Goal: Task Accomplishment & Management: Complete application form

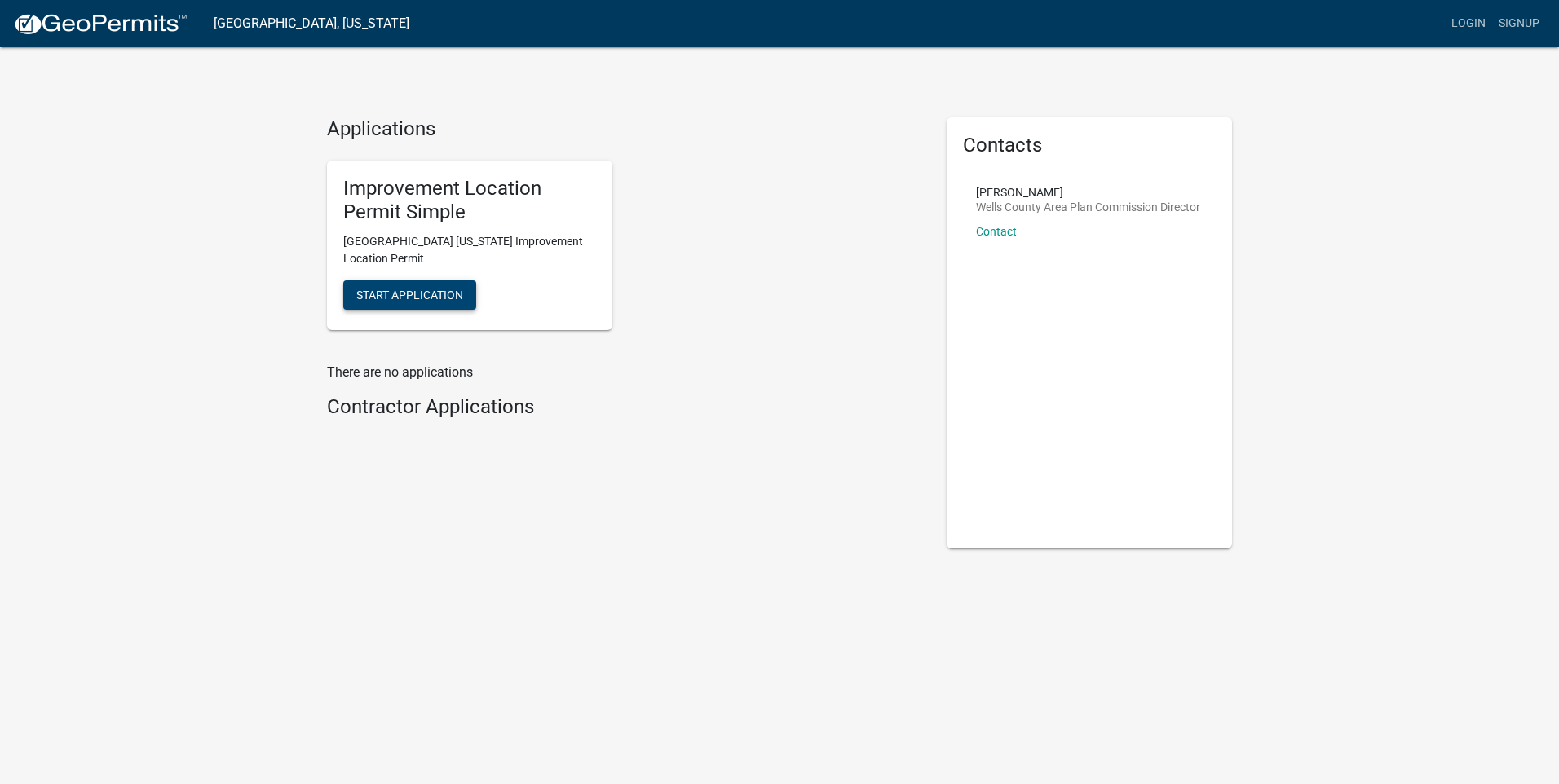
click at [409, 297] on span "Start Application" at bounding box center [409, 294] width 106 height 13
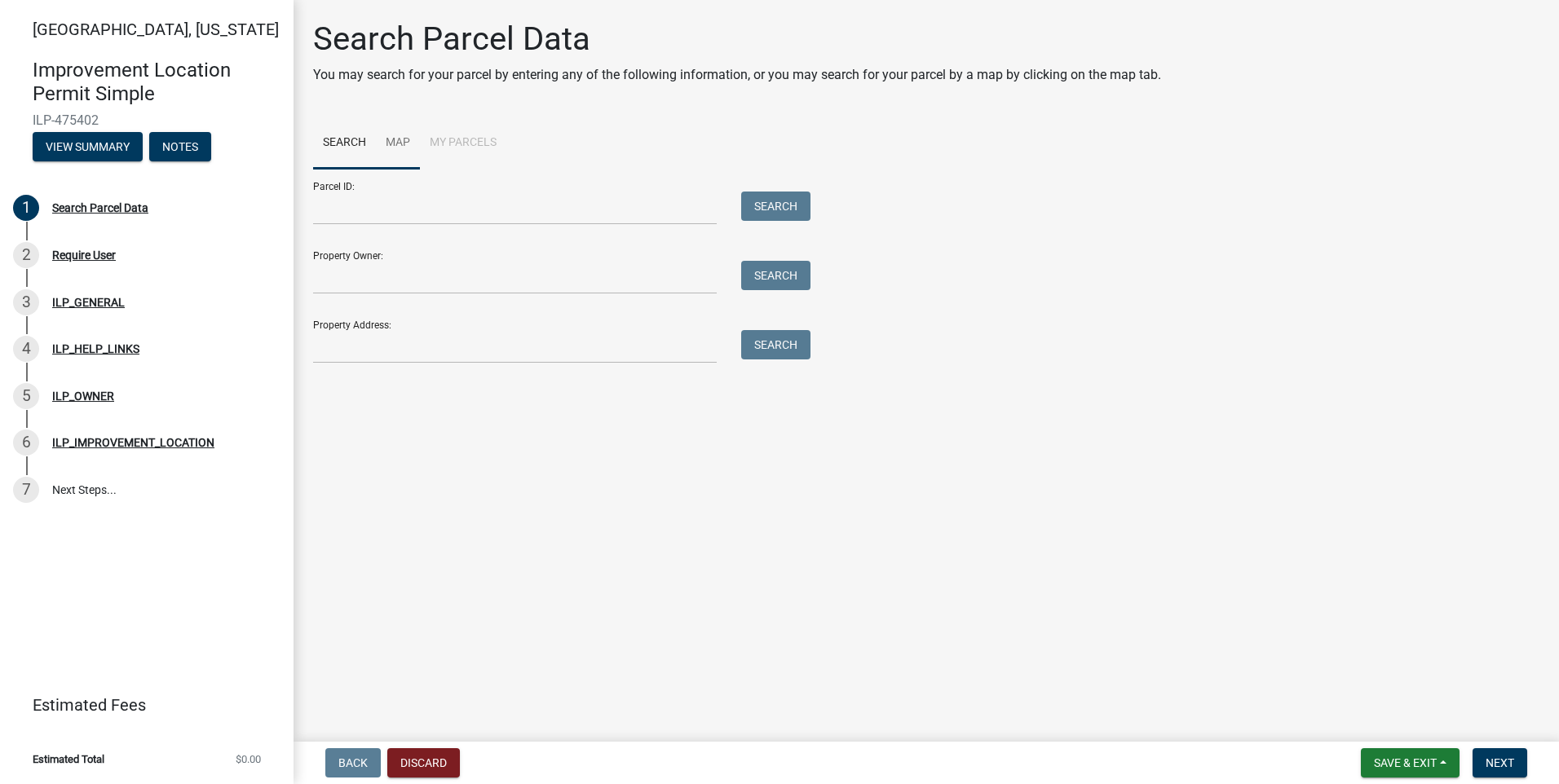
click at [397, 140] on link "Map" at bounding box center [397, 143] width 44 height 52
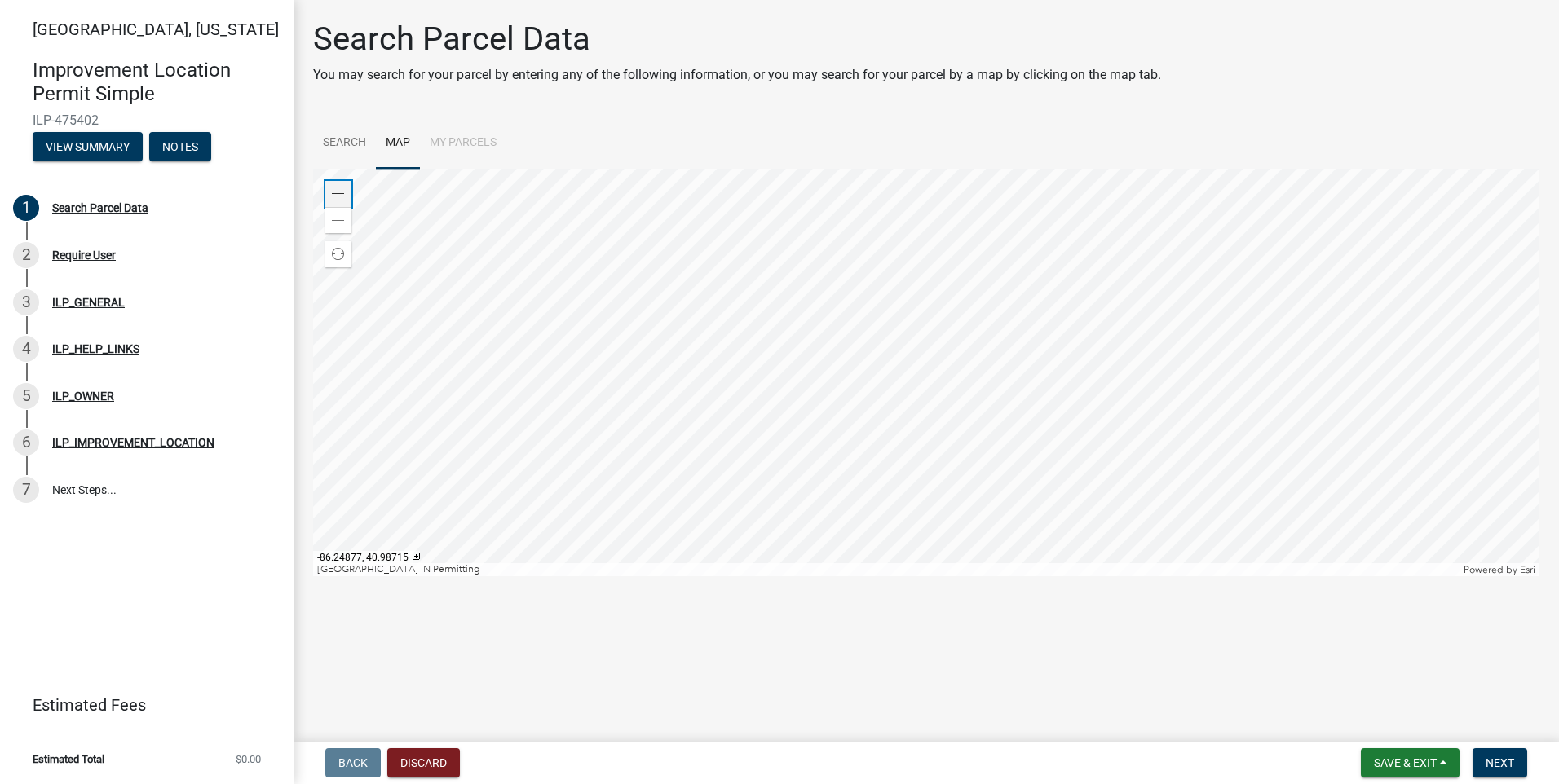
click at [342, 191] on span at bounding box center [338, 193] width 13 height 13
click at [994, 296] on div at bounding box center [926, 373] width 1227 height 408
click at [339, 219] on span at bounding box center [338, 221] width 13 height 13
click at [338, 192] on span at bounding box center [338, 193] width 13 height 13
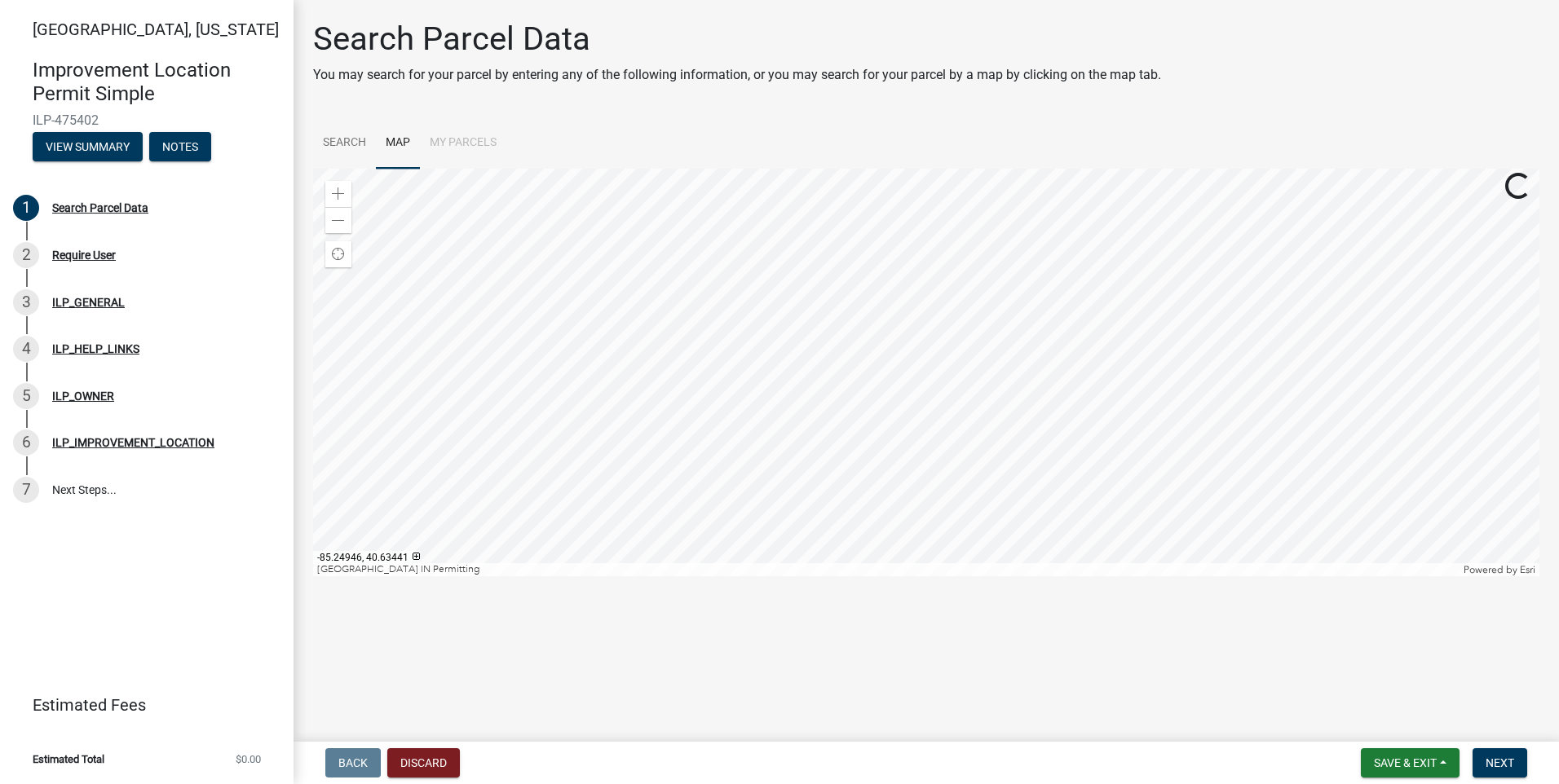
click at [940, 297] on div at bounding box center [926, 373] width 1227 height 408
click at [340, 192] on span at bounding box center [338, 193] width 13 height 13
click at [656, 454] on div at bounding box center [926, 373] width 1227 height 408
click at [338, 196] on span at bounding box center [338, 193] width 13 height 13
click at [745, 448] on div at bounding box center [926, 373] width 1227 height 408
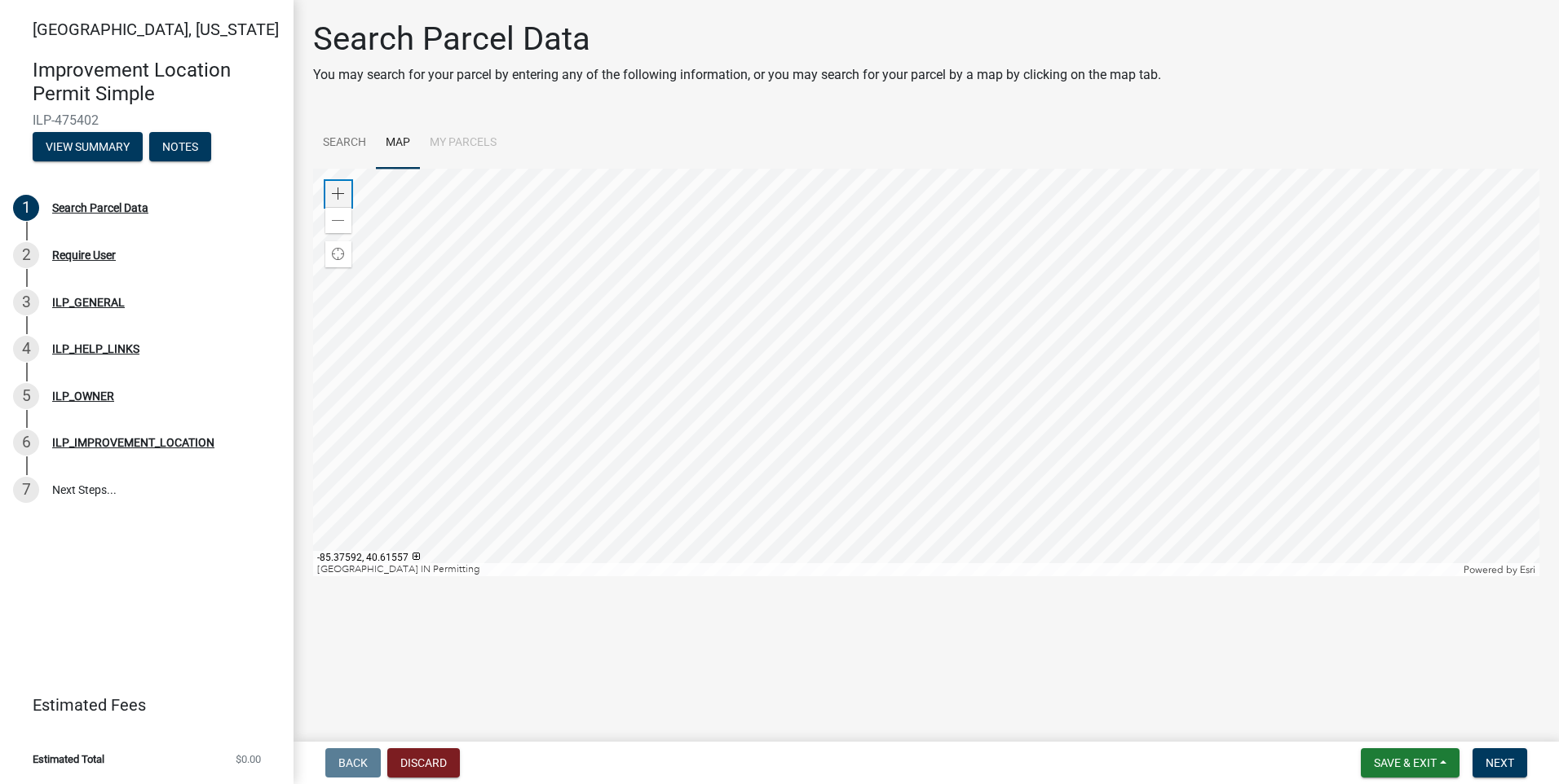
click at [341, 193] on span at bounding box center [338, 193] width 13 height 13
click at [783, 254] on div at bounding box center [926, 373] width 1227 height 408
click at [697, 256] on div at bounding box center [926, 373] width 1227 height 408
click at [339, 191] on span at bounding box center [338, 193] width 13 height 13
click at [1145, 397] on div at bounding box center [926, 373] width 1227 height 408
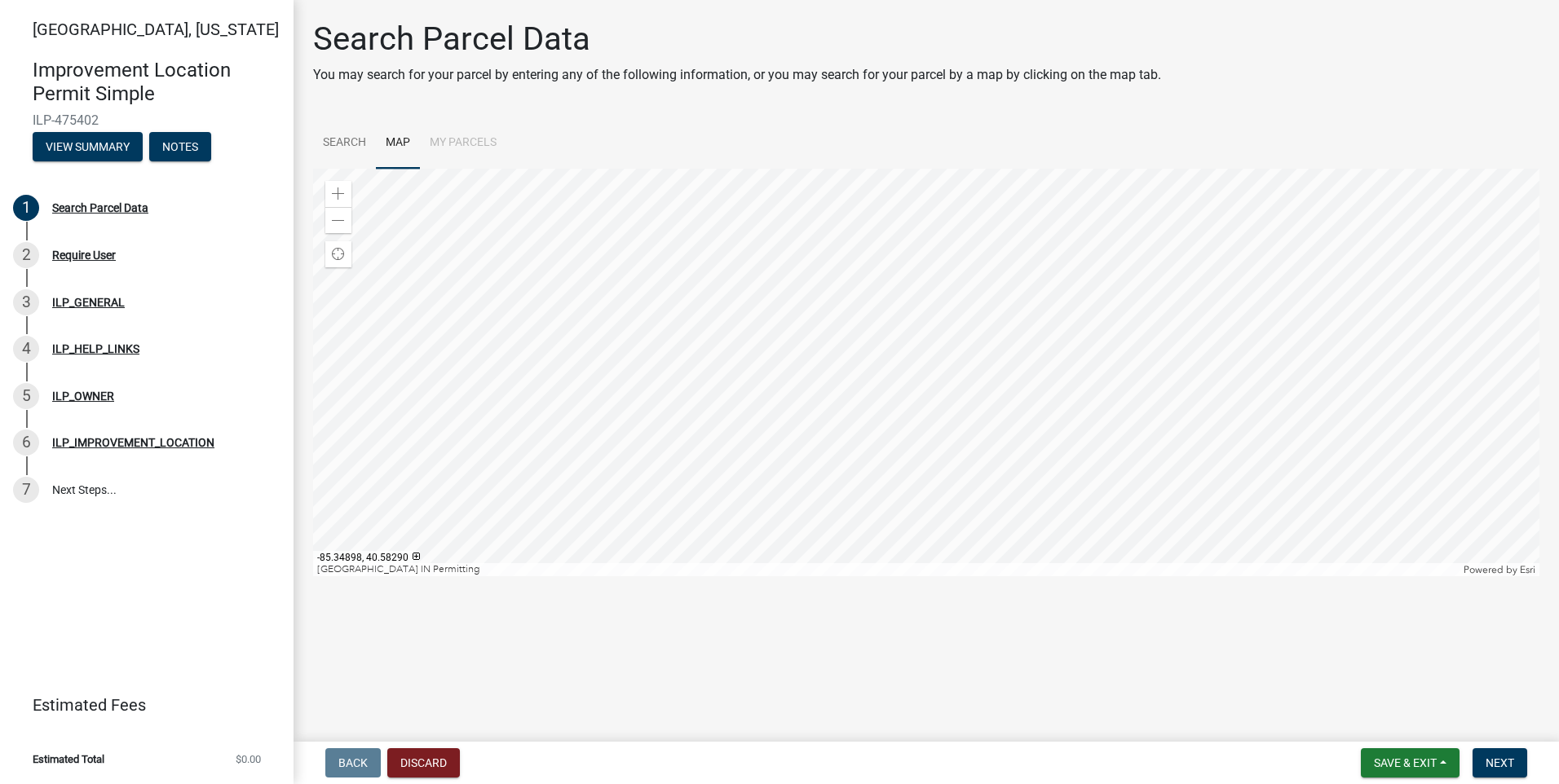
click at [766, 300] on div at bounding box center [926, 373] width 1227 height 408
click at [783, 311] on div at bounding box center [926, 373] width 1227 height 408
click at [712, 440] on div at bounding box center [926, 373] width 1227 height 408
click at [1161, 479] on div at bounding box center [926, 373] width 1227 height 408
click at [1194, 341] on div at bounding box center [926, 373] width 1227 height 408
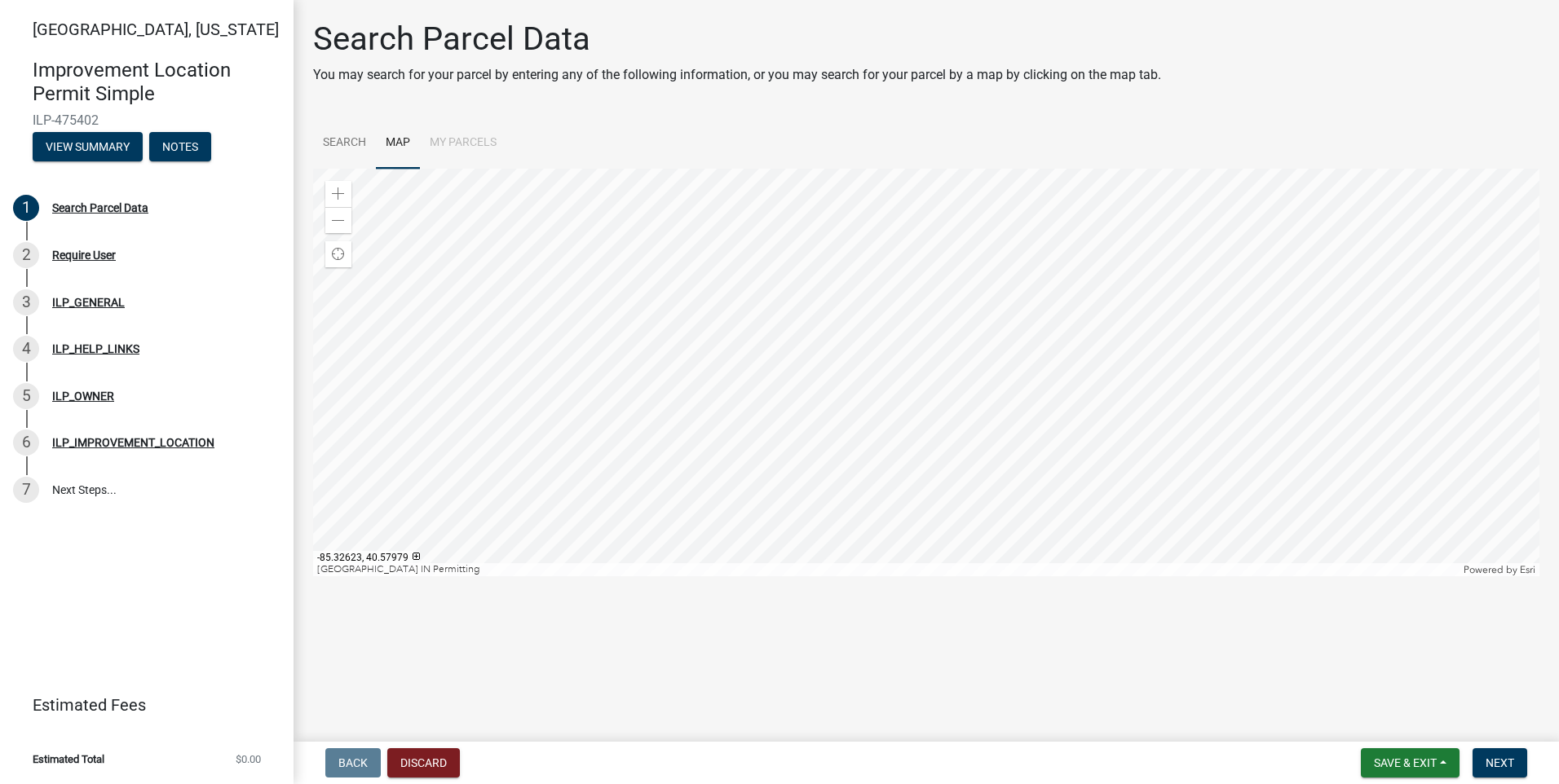
click at [1032, 269] on div at bounding box center [926, 373] width 1227 height 408
click at [937, 305] on div at bounding box center [926, 373] width 1227 height 408
click at [968, 324] on div at bounding box center [926, 373] width 1227 height 408
click at [1148, 398] on div at bounding box center [926, 373] width 1227 height 408
click at [1095, 457] on div at bounding box center [926, 373] width 1227 height 408
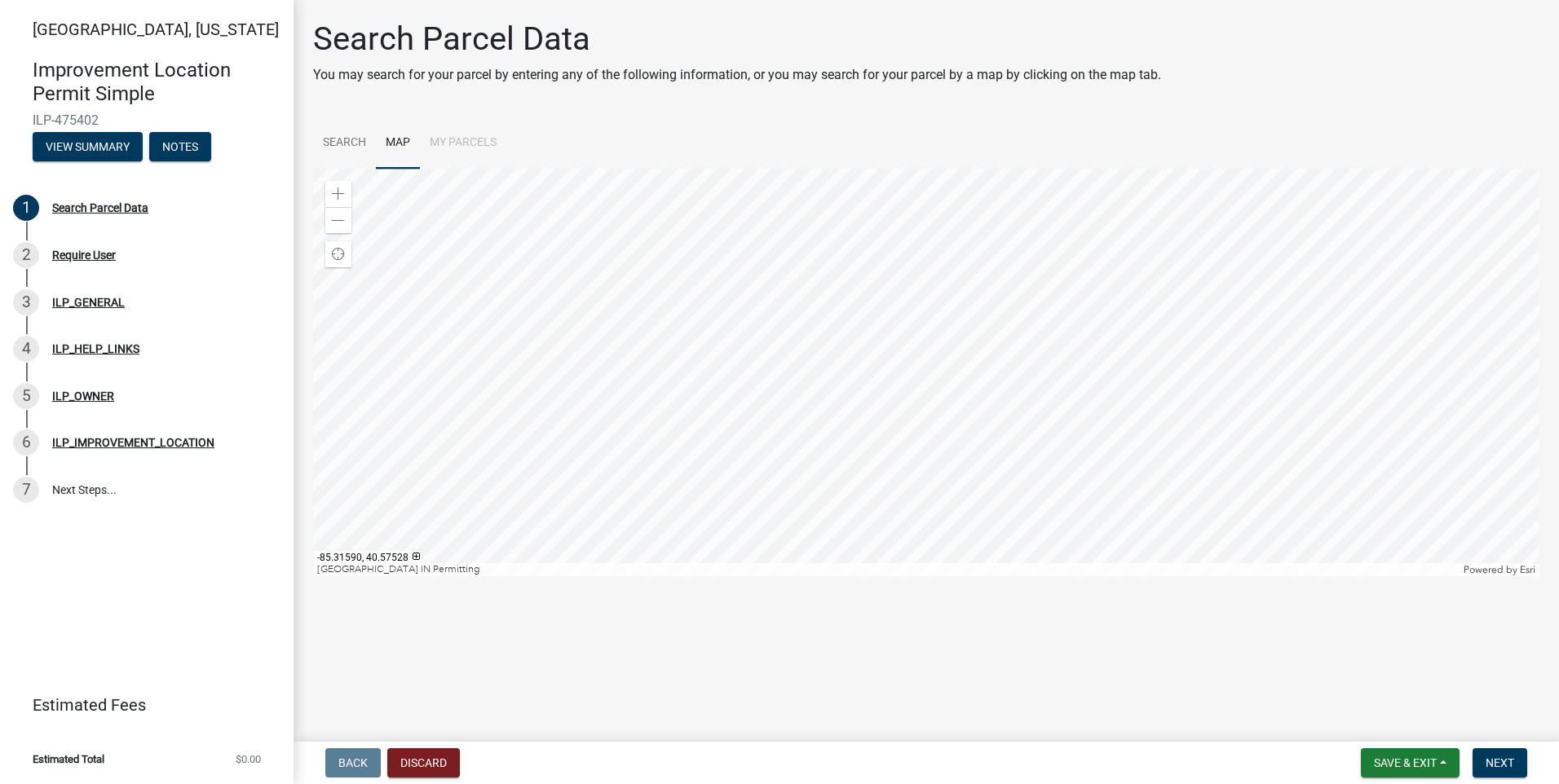
click at [989, 387] on div at bounding box center [926, 373] width 1227 height 408
click at [1046, 393] on div at bounding box center [926, 373] width 1227 height 408
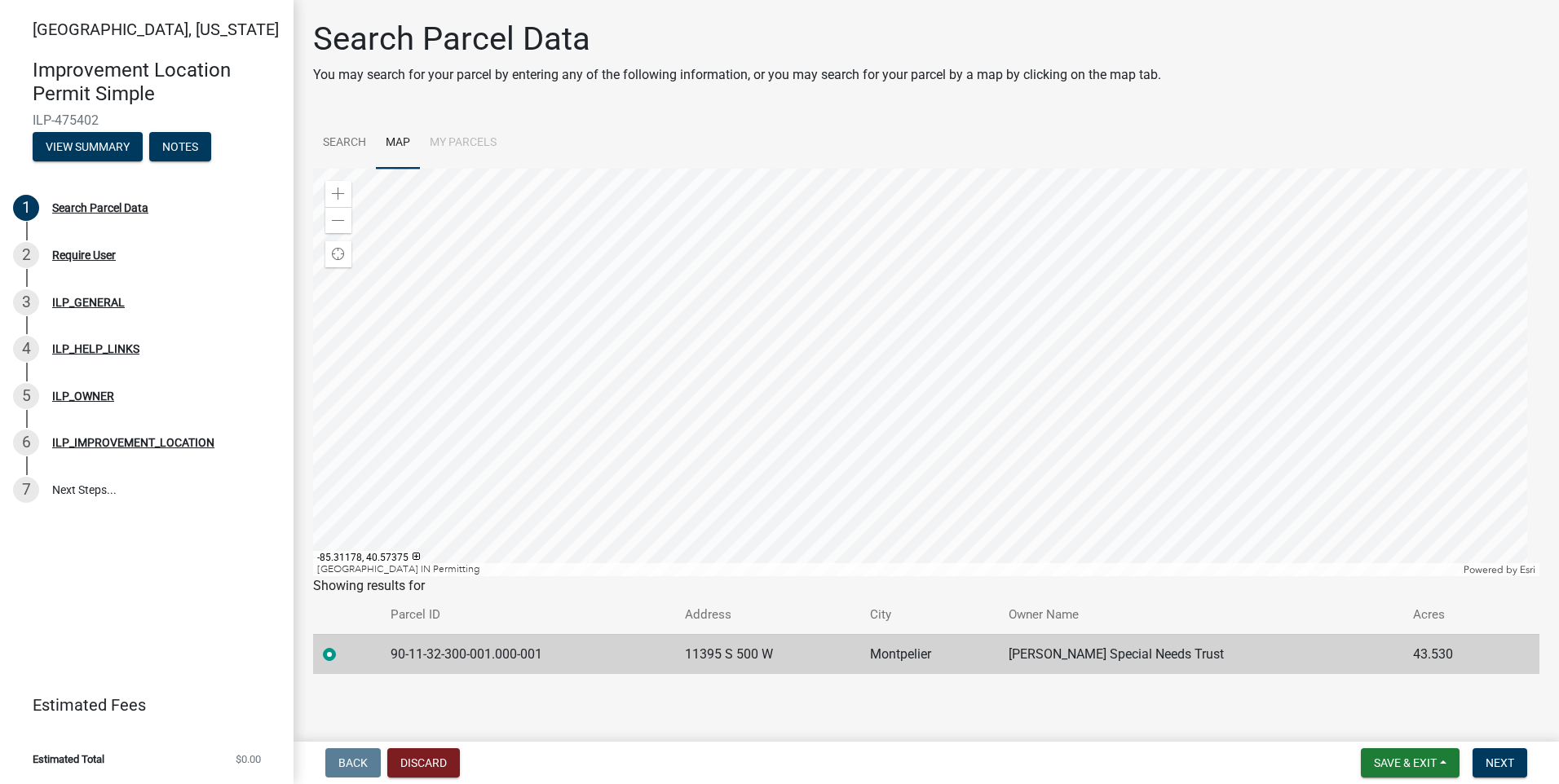
click at [1171, 343] on div at bounding box center [926, 373] width 1227 height 408
click at [342, 189] on span at bounding box center [338, 193] width 13 height 13
click at [898, 385] on div at bounding box center [926, 373] width 1227 height 408
click at [1497, 760] on span "Next" at bounding box center [1500, 763] width 28 height 13
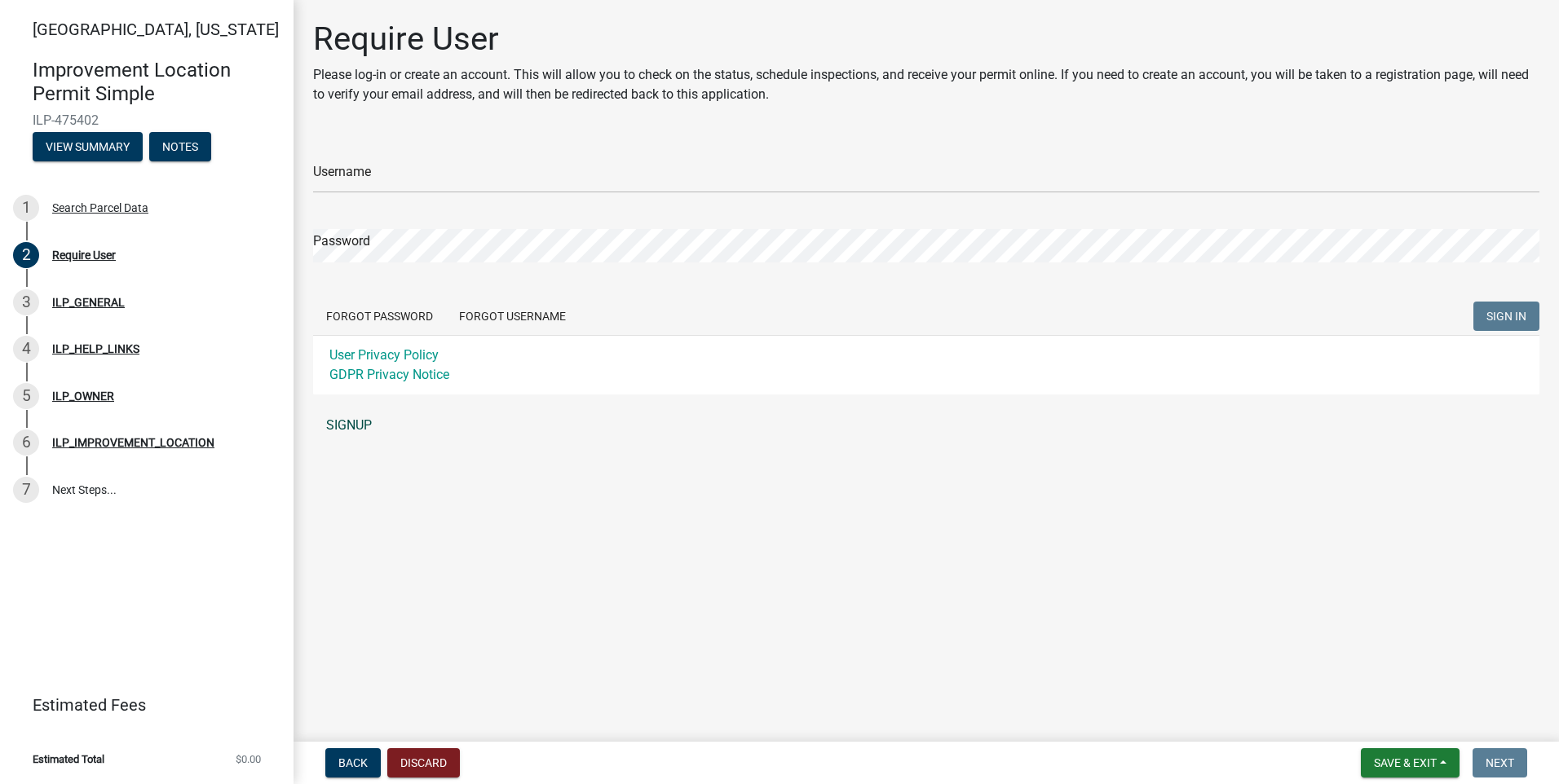
click at [346, 428] on link "SIGNUP" at bounding box center [926, 425] width 1227 height 33
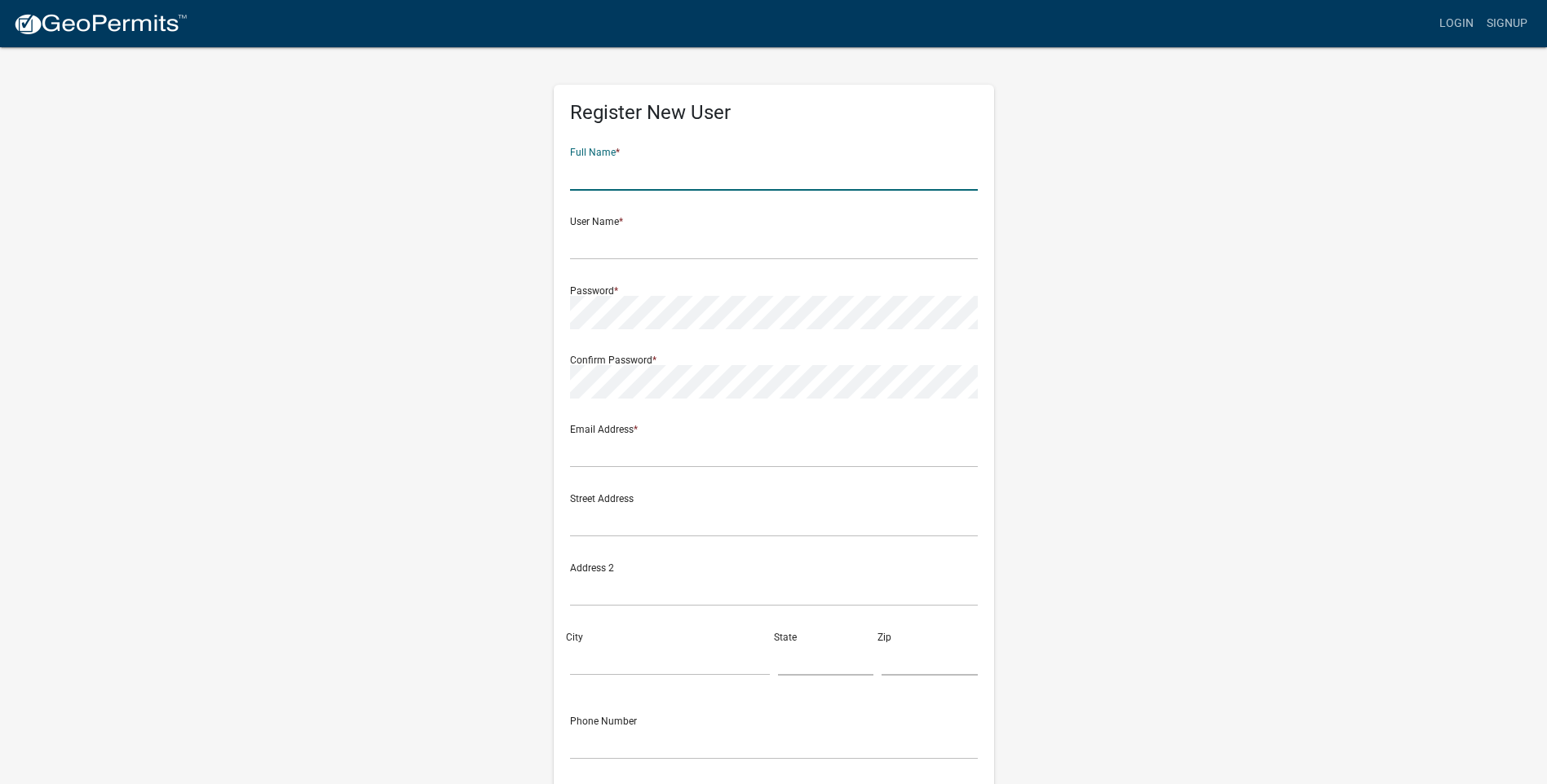
drag, startPoint x: 623, startPoint y: 163, endPoint x: 650, endPoint y: 182, distance: 33.0
click at [623, 163] on input "text" at bounding box center [774, 174] width 408 height 33
type input "Lee Ann"
type input "Brigner"
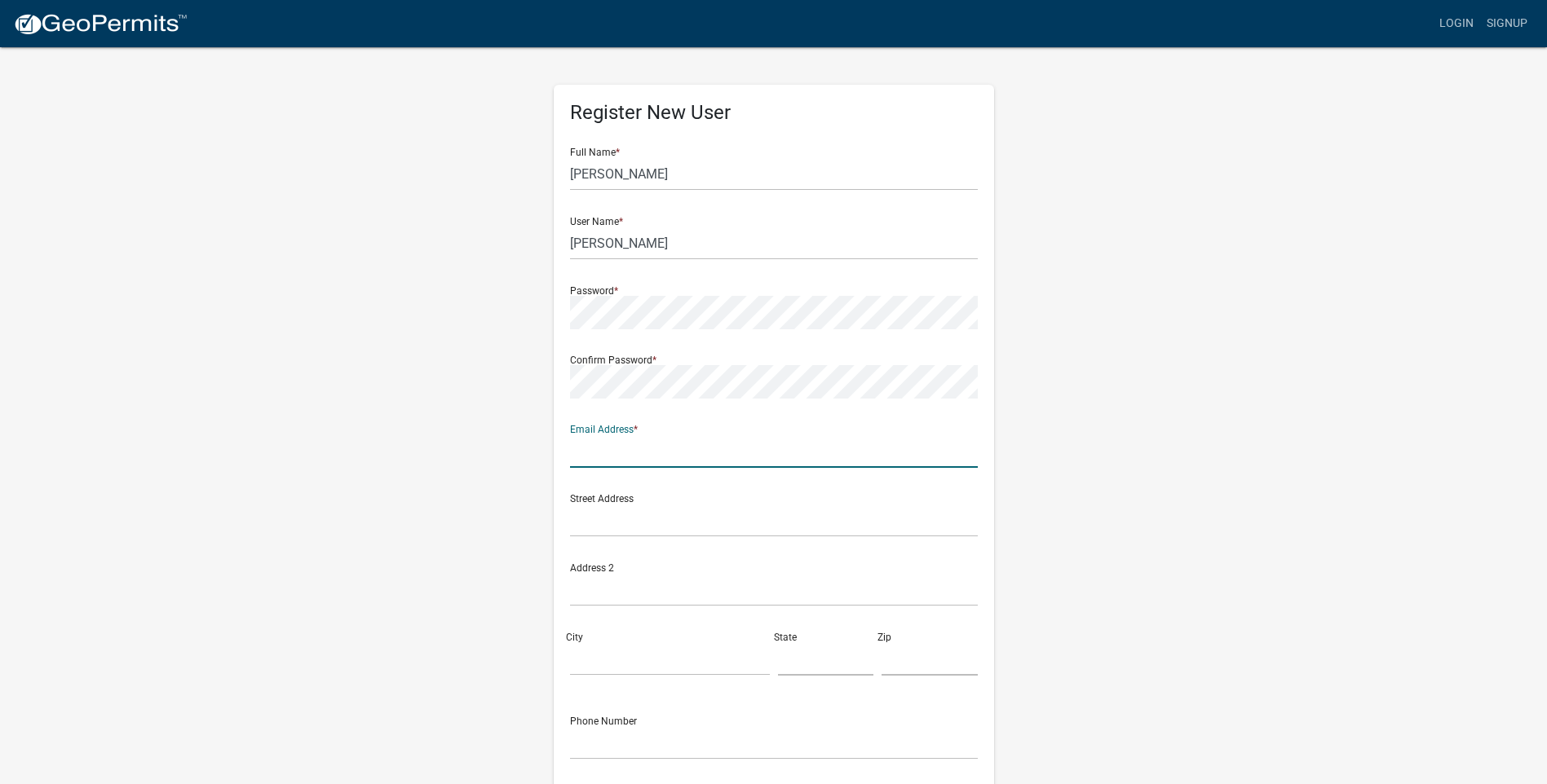
click at [589, 454] on input "text" at bounding box center [774, 451] width 408 height 33
type input "[EMAIL_ADDRESS][DOMAIN_NAME]"
drag, startPoint x: 592, startPoint y: 514, endPoint x: 601, endPoint y: 514, distance: 9.0
click at [592, 514] on input "text" at bounding box center [774, 520] width 408 height 33
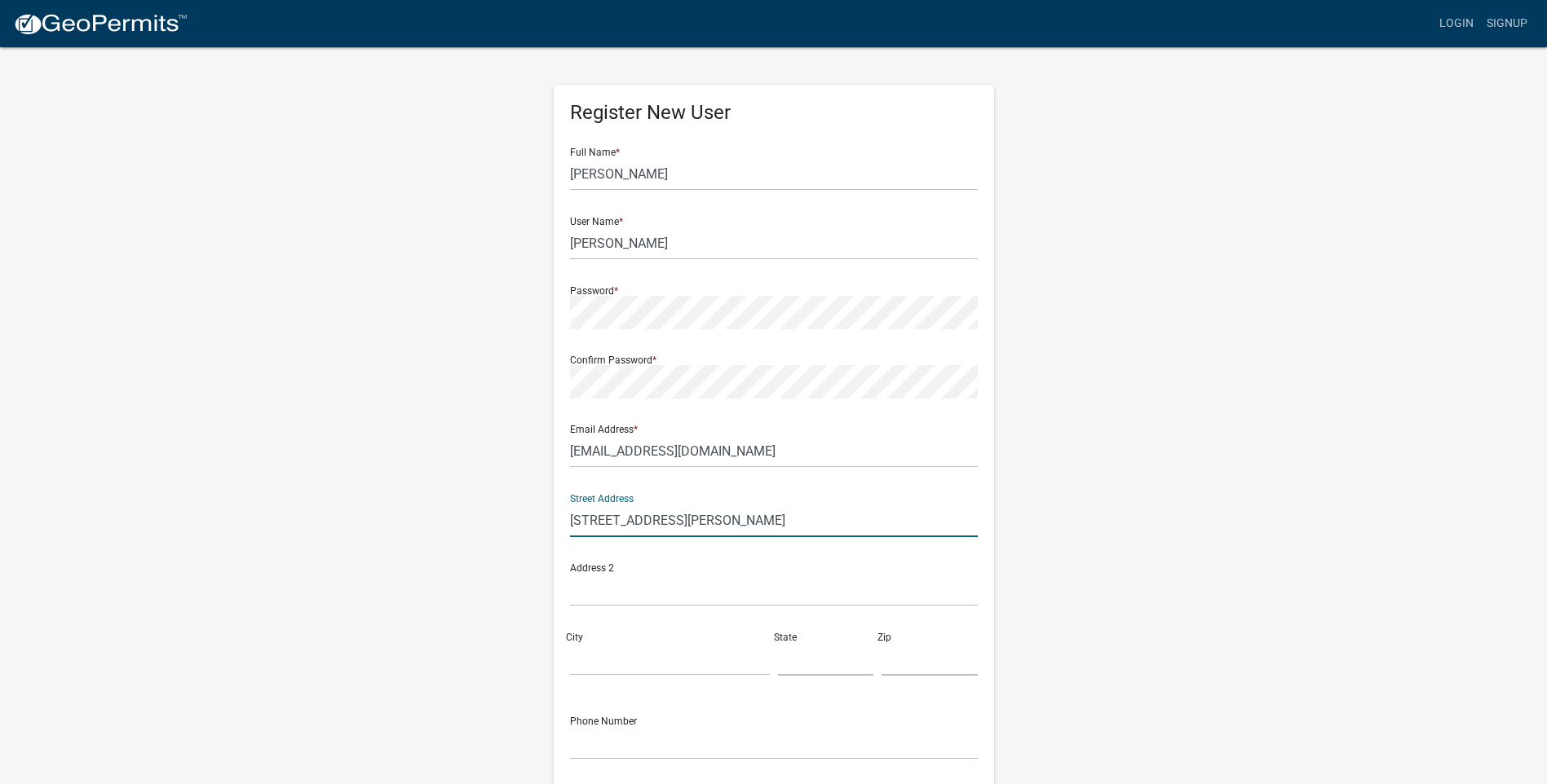
type input "218 West Hackney Street"
click at [594, 666] on input "City" at bounding box center [669, 659] width 200 height 33
type input "Hartford City"
click at [809, 665] on input "IN" at bounding box center [826, 659] width 96 height 33
click at [872, 654] on input "IN" at bounding box center [826, 659] width 96 height 33
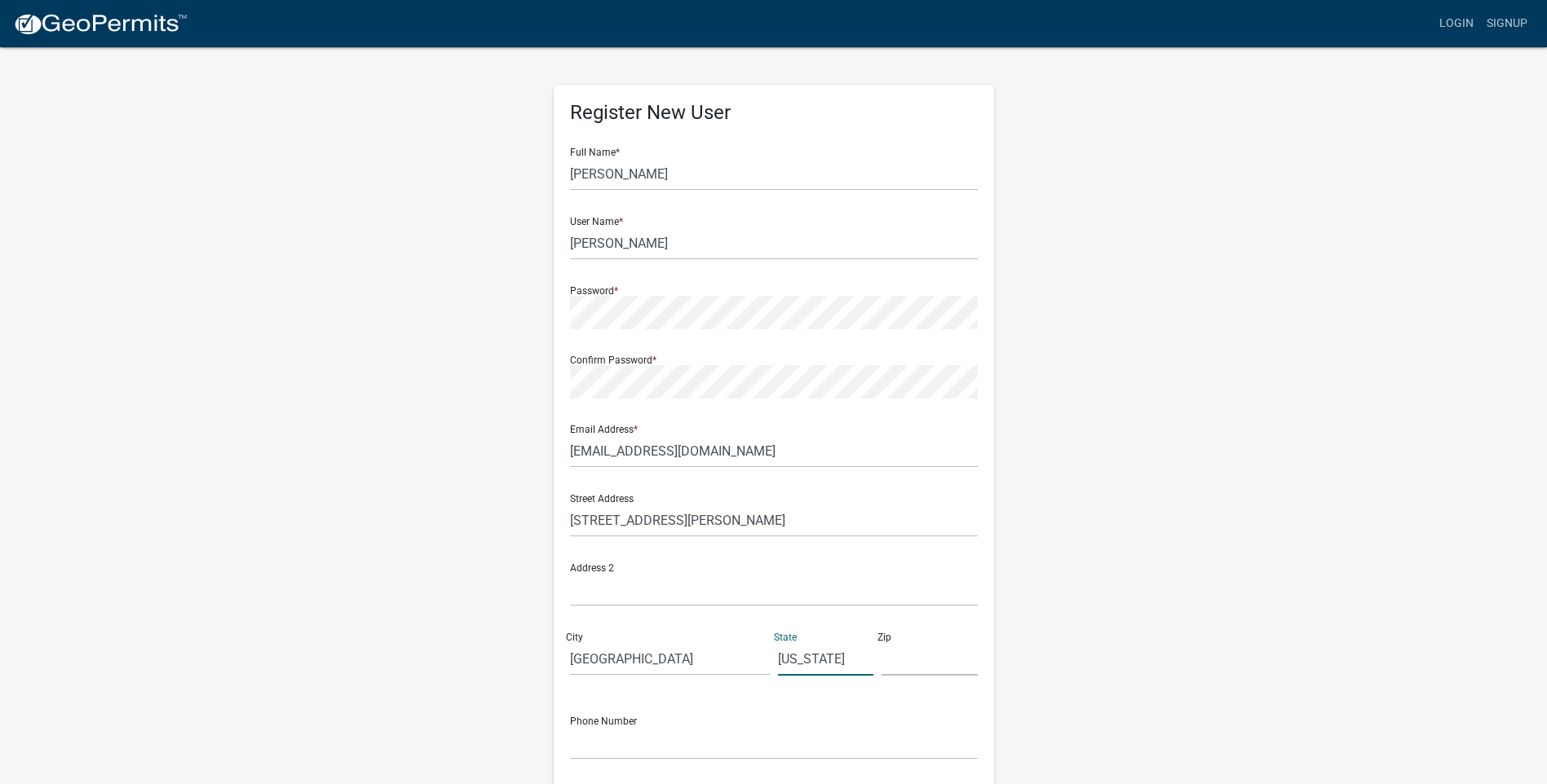
type input "[US_STATE]"
click at [919, 671] on input "text" at bounding box center [929, 659] width 96 height 33
type input "47348"
click at [582, 731] on input "text" at bounding box center [774, 743] width 408 height 33
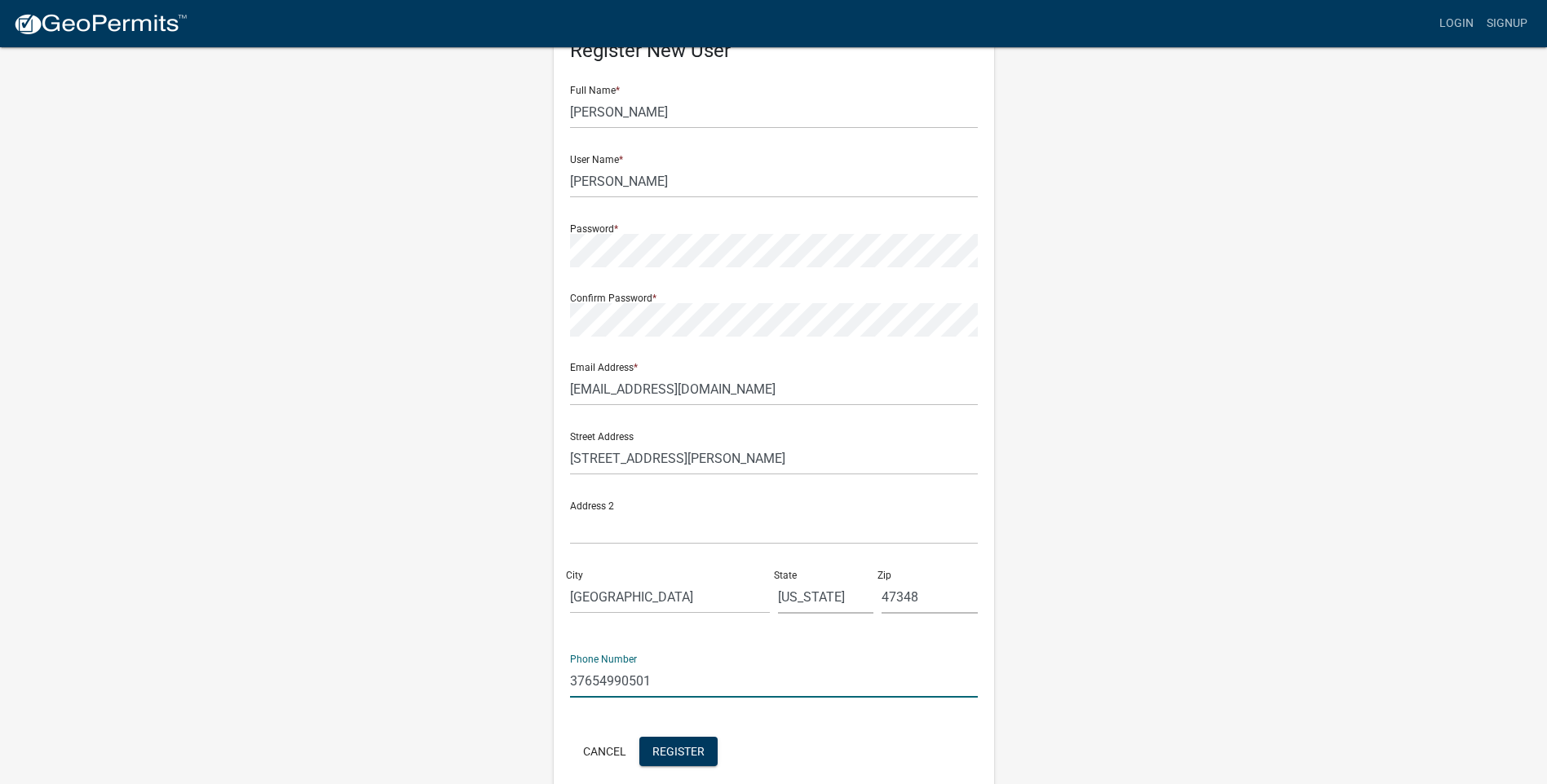
scroll to position [134, 0]
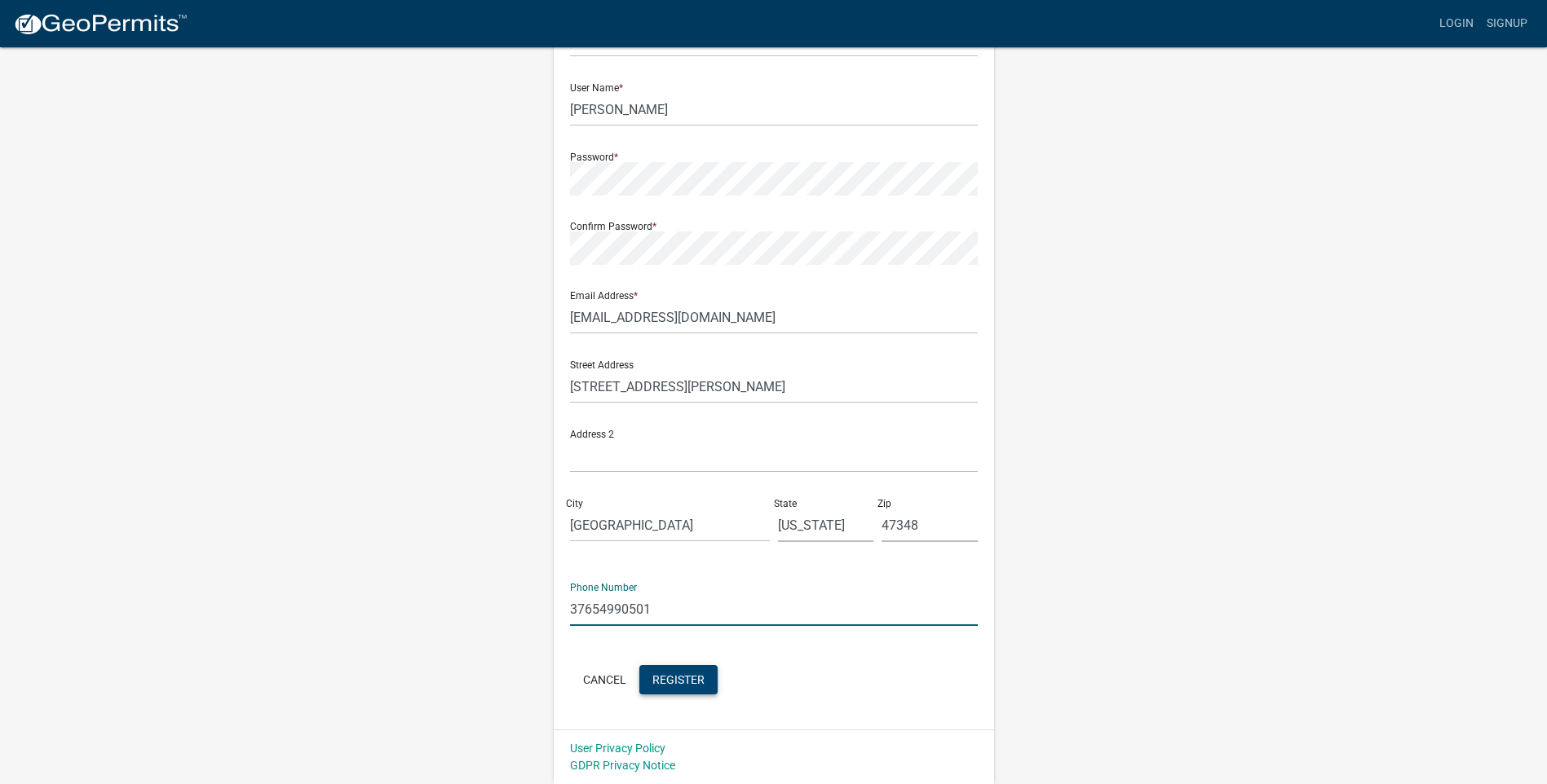
type input "37654990501"
click at [681, 680] on span "Register" at bounding box center [678, 679] width 52 height 13
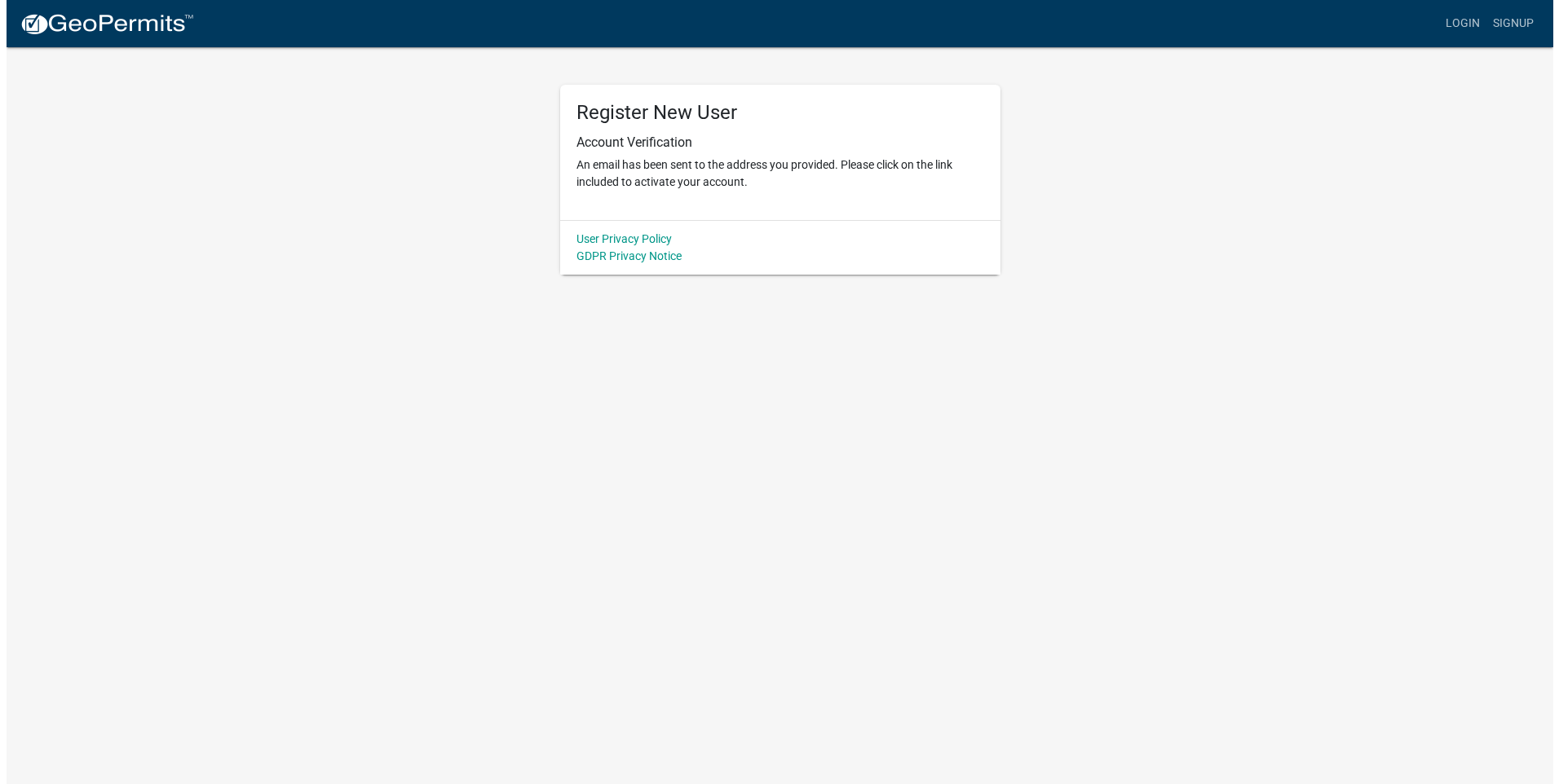
scroll to position [0, 0]
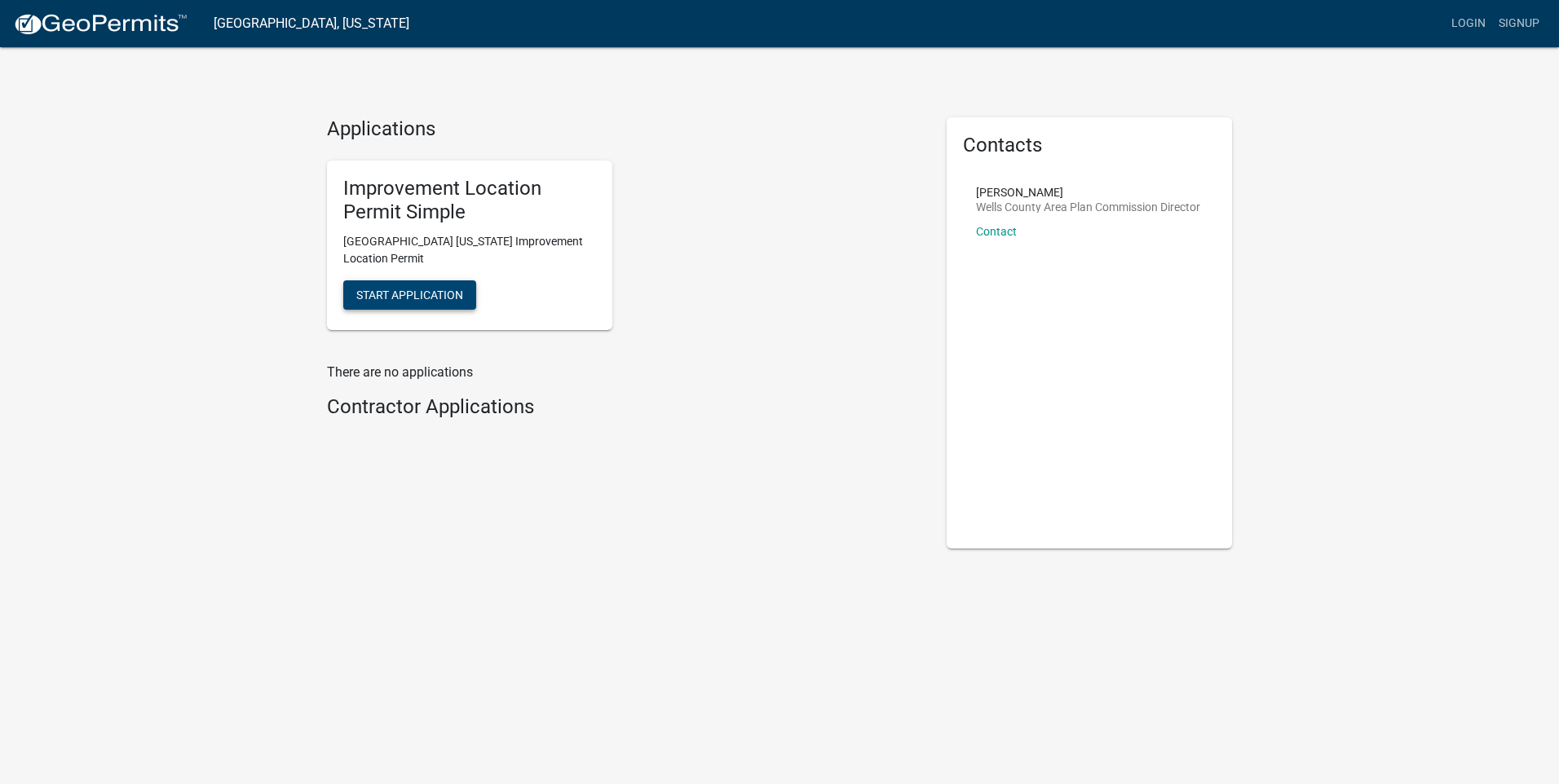
click at [442, 300] on span "Start Application" at bounding box center [409, 294] width 106 height 13
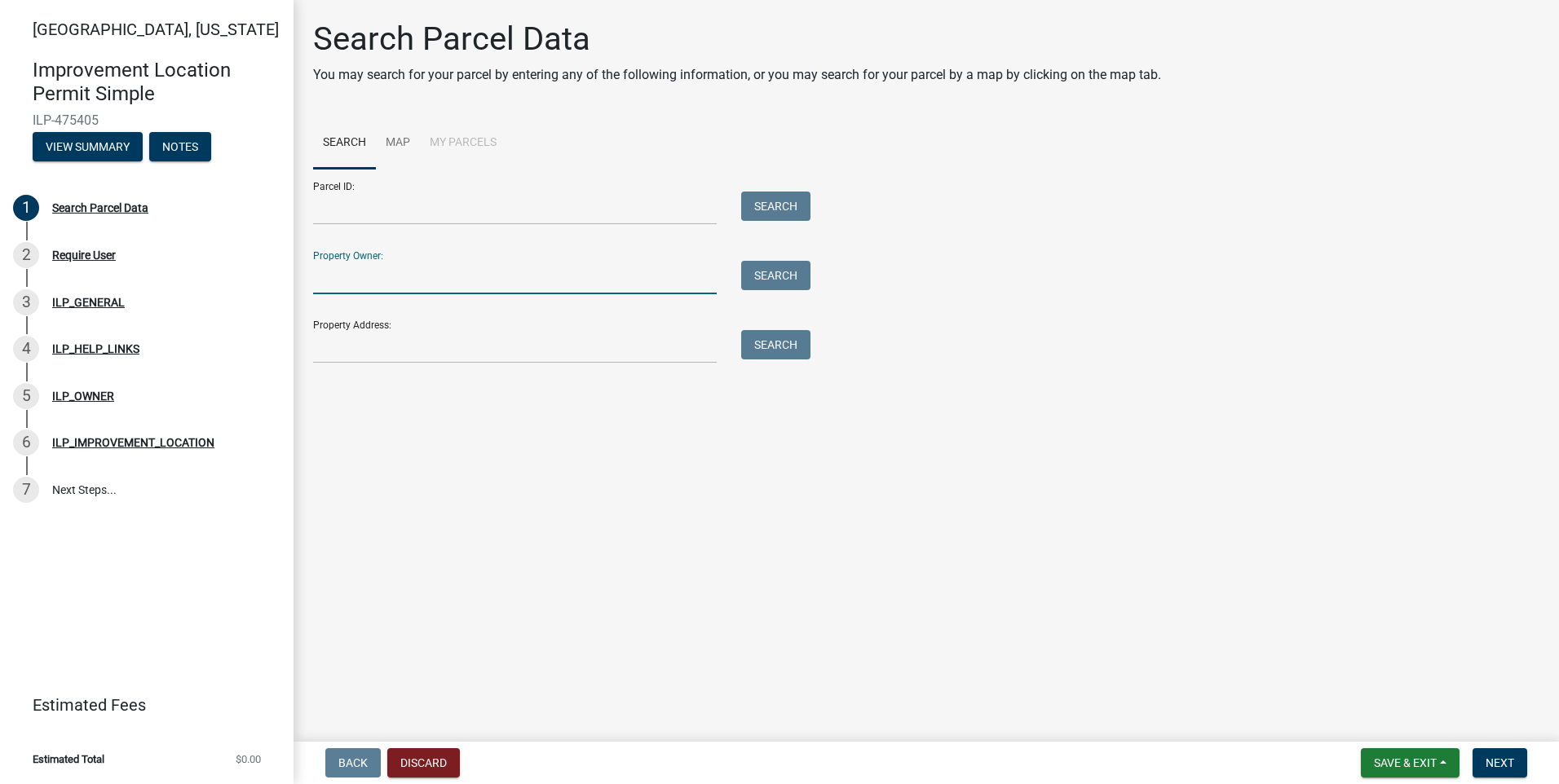
click at [346, 275] on input "Property Owner:" at bounding box center [514, 278] width 404 height 33
type input "[PERSON_NAME] [PERSON_NAME] Special Needs Trust"
click at [769, 275] on button "Search" at bounding box center [776, 275] width 69 height 29
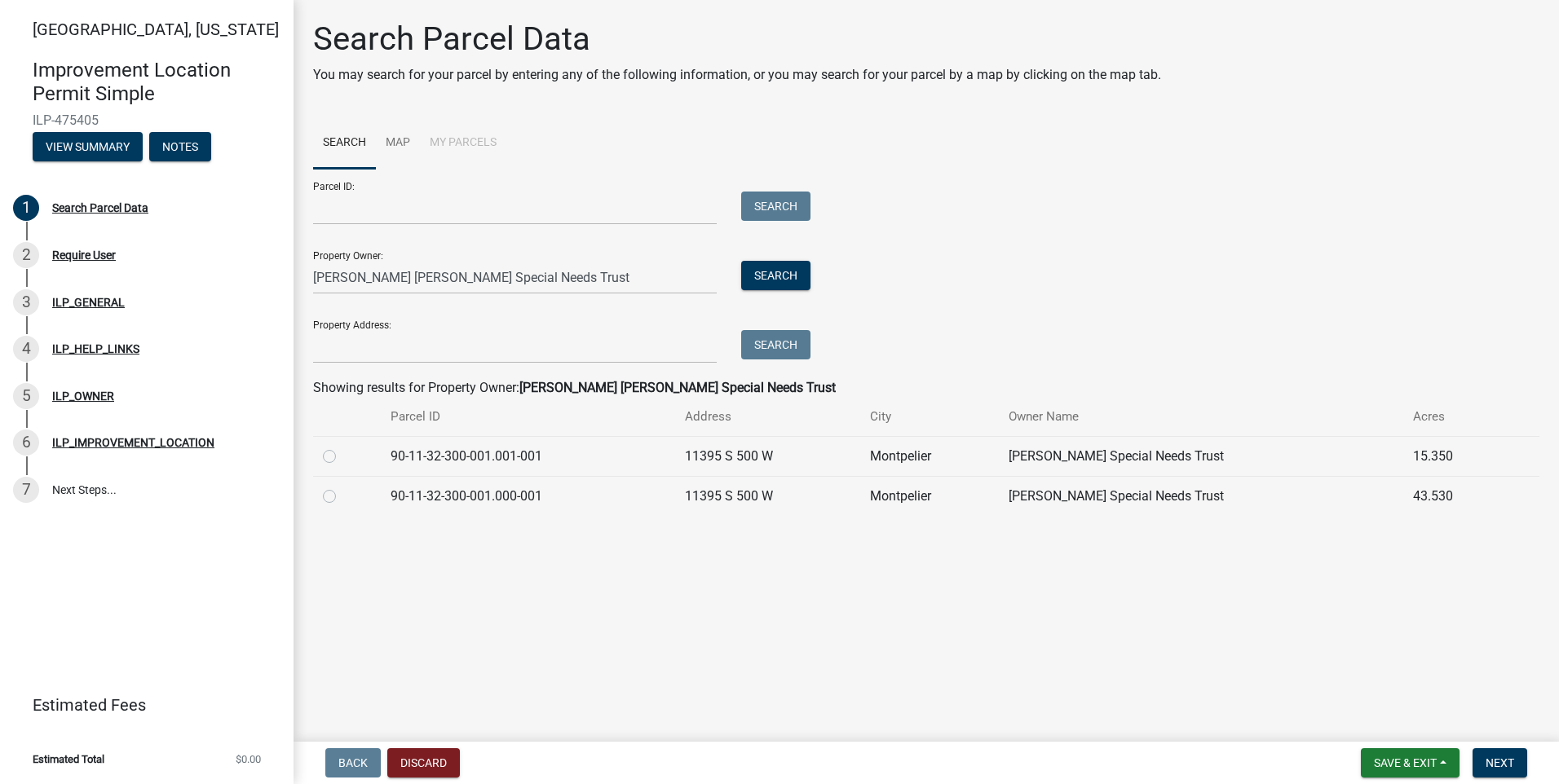
click at [342, 487] on label at bounding box center [342, 487] width 0 height 0
click at [342, 497] on input "radio" at bounding box center [347, 492] width 11 height 11
radio input "true"
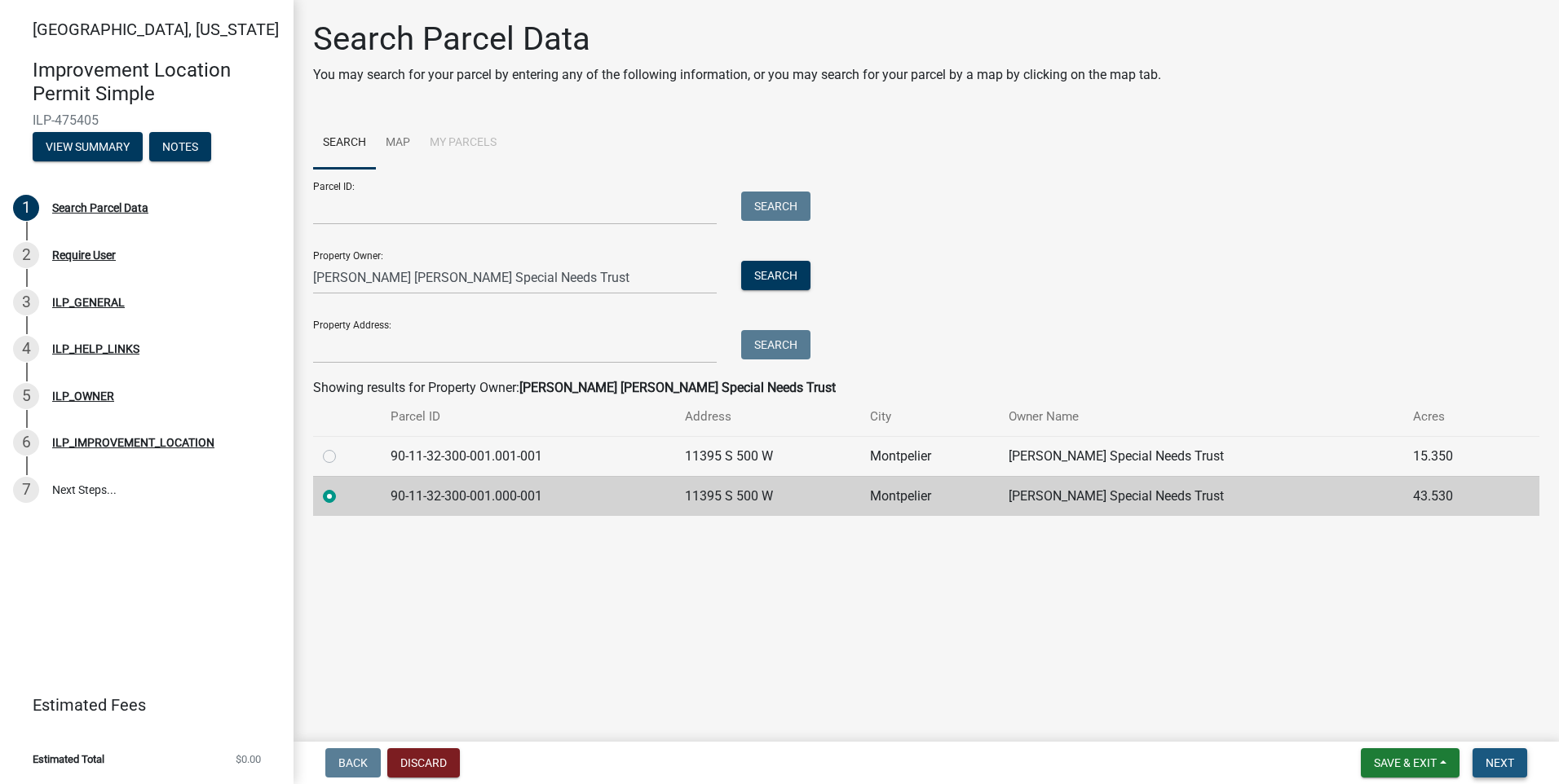
click at [1507, 761] on span "Next" at bounding box center [1500, 763] width 28 height 13
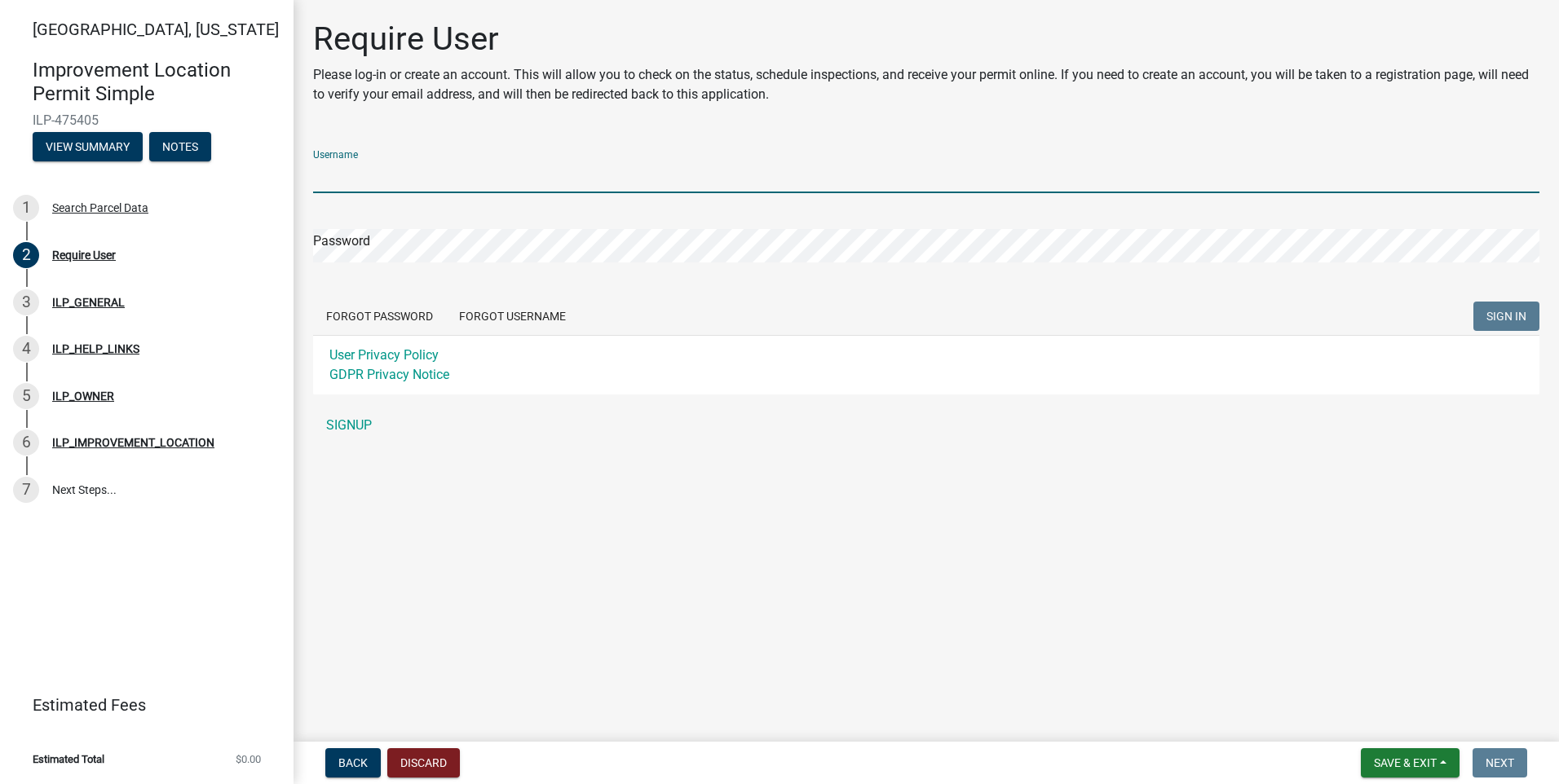
click at [348, 165] on input "Username" at bounding box center [926, 177] width 1227 height 33
type input "[EMAIL_ADDRESS][DOMAIN_NAME]"
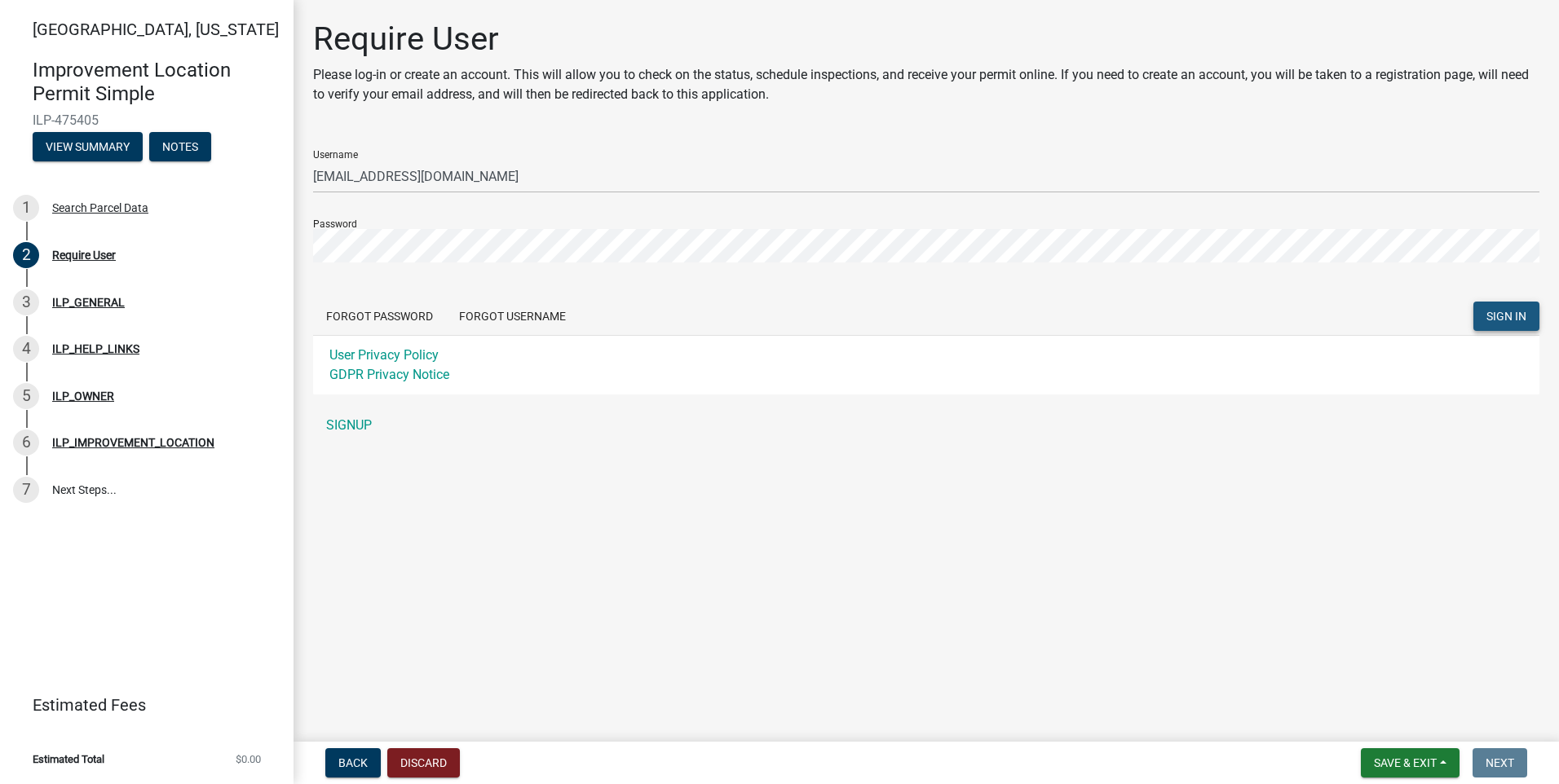
click at [1505, 315] on span "SIGN IN" at bounding box center [1505, 316] width 40 height 13
click at [1507, 317] on span "SIGN IN" at bounding box center [1505, 316] width 40 height 13
click at [1511, 319] on span "SIGN IN" at bounding box center [1505, 316] width 40 height 13
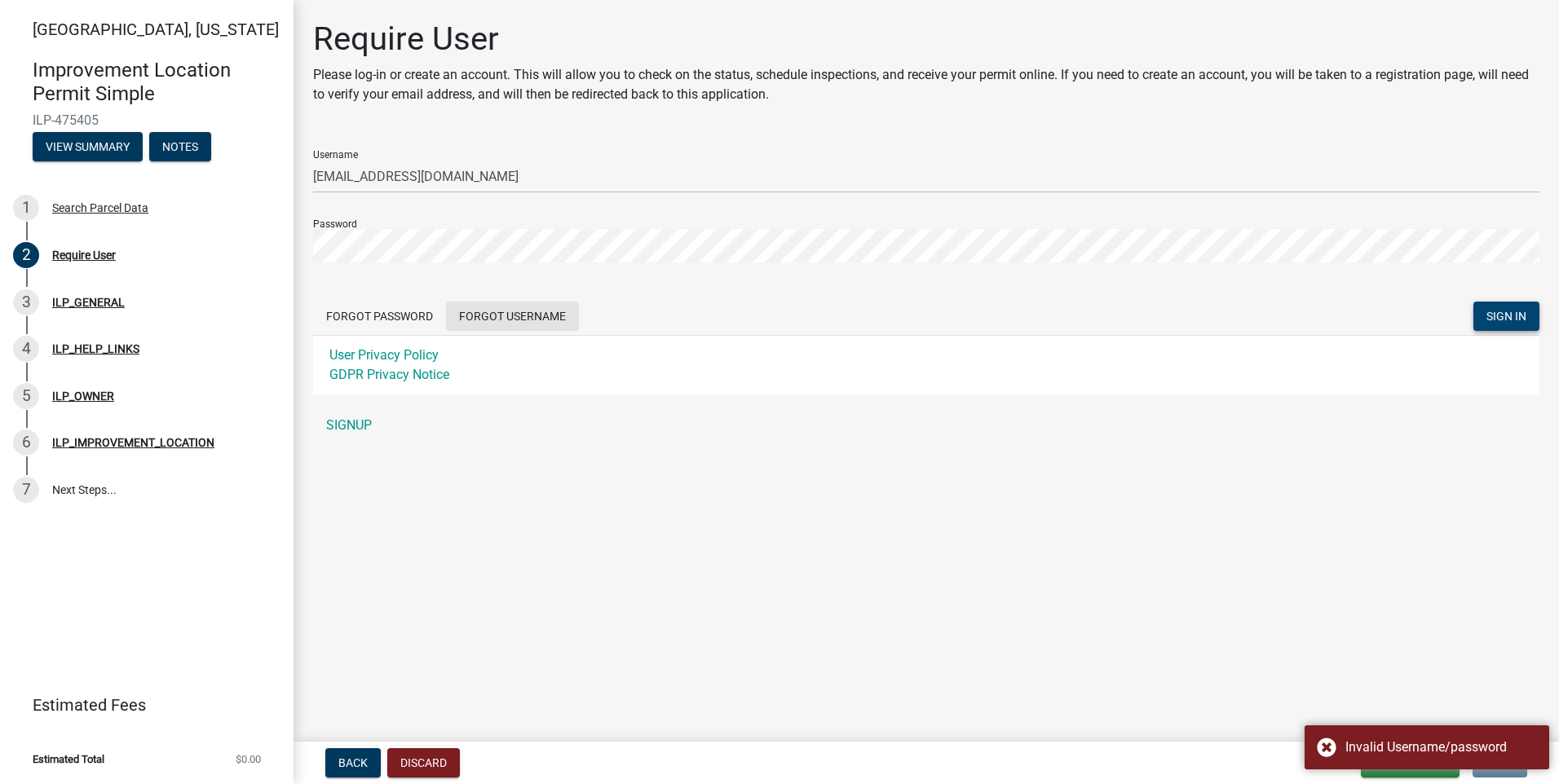
click at [503, 309] on button "Forgot Username" at bounding box center [512, 316] width 133 height 29
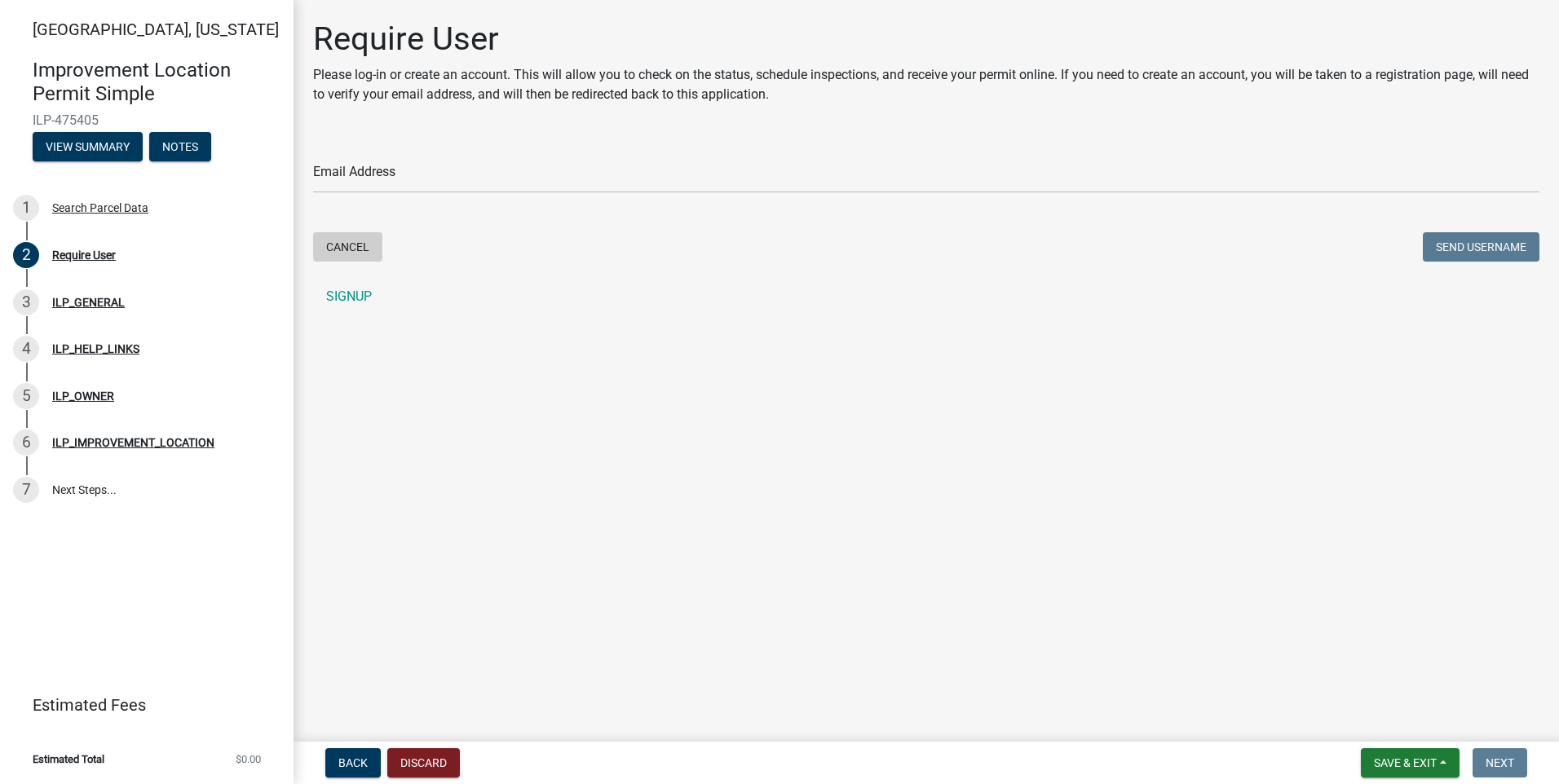
click at [337, 245] on button "Cancel" at bounding box center [347, 246] width 69 height 29
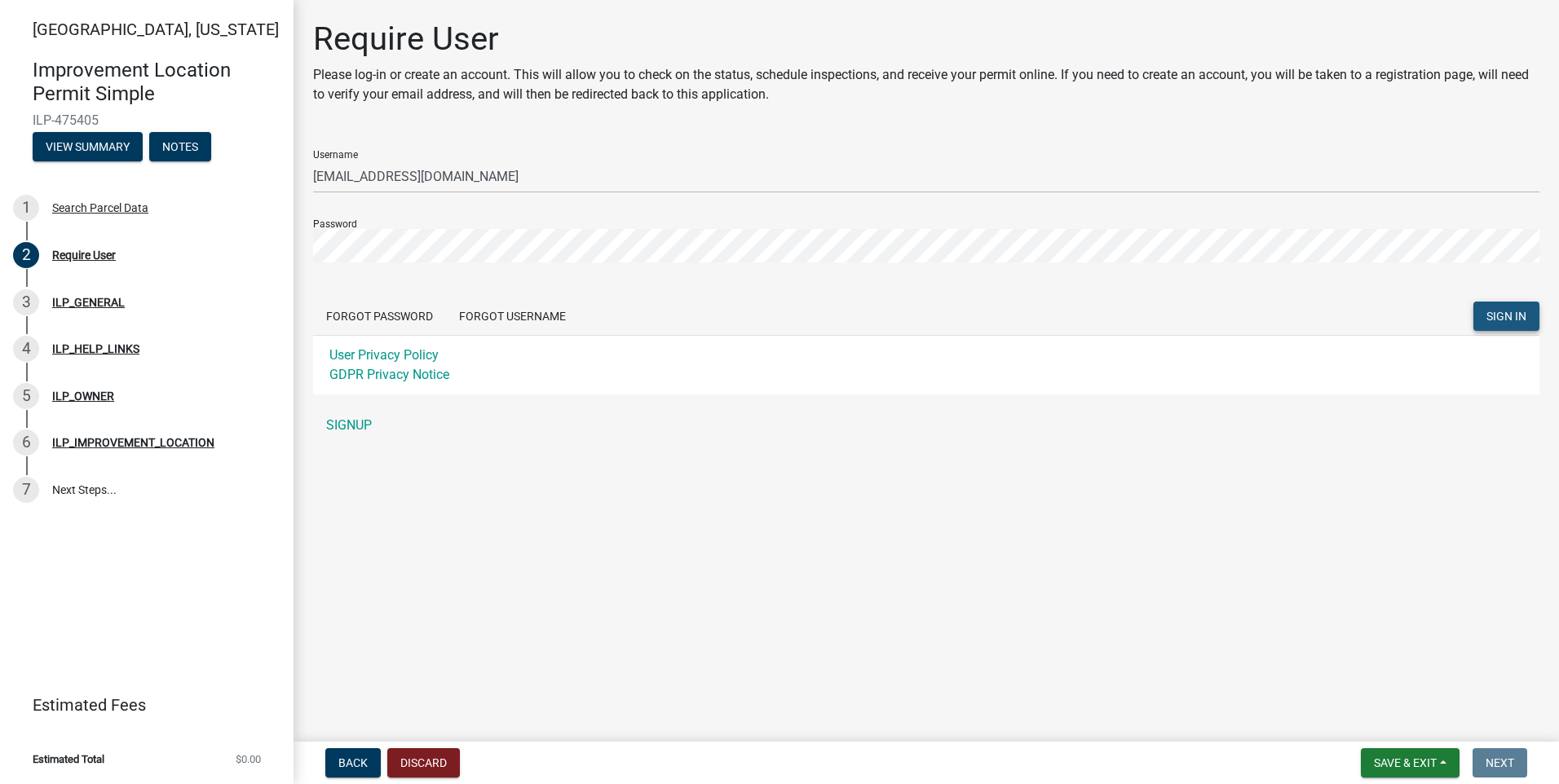
click at [1511, 316] on span "SIGN IN" at bounding box center [1505, 316] width 40 height 13
click at [1517, 318] on span "SIGN IN" at bounding box center [1505, 316] width 40 height 13
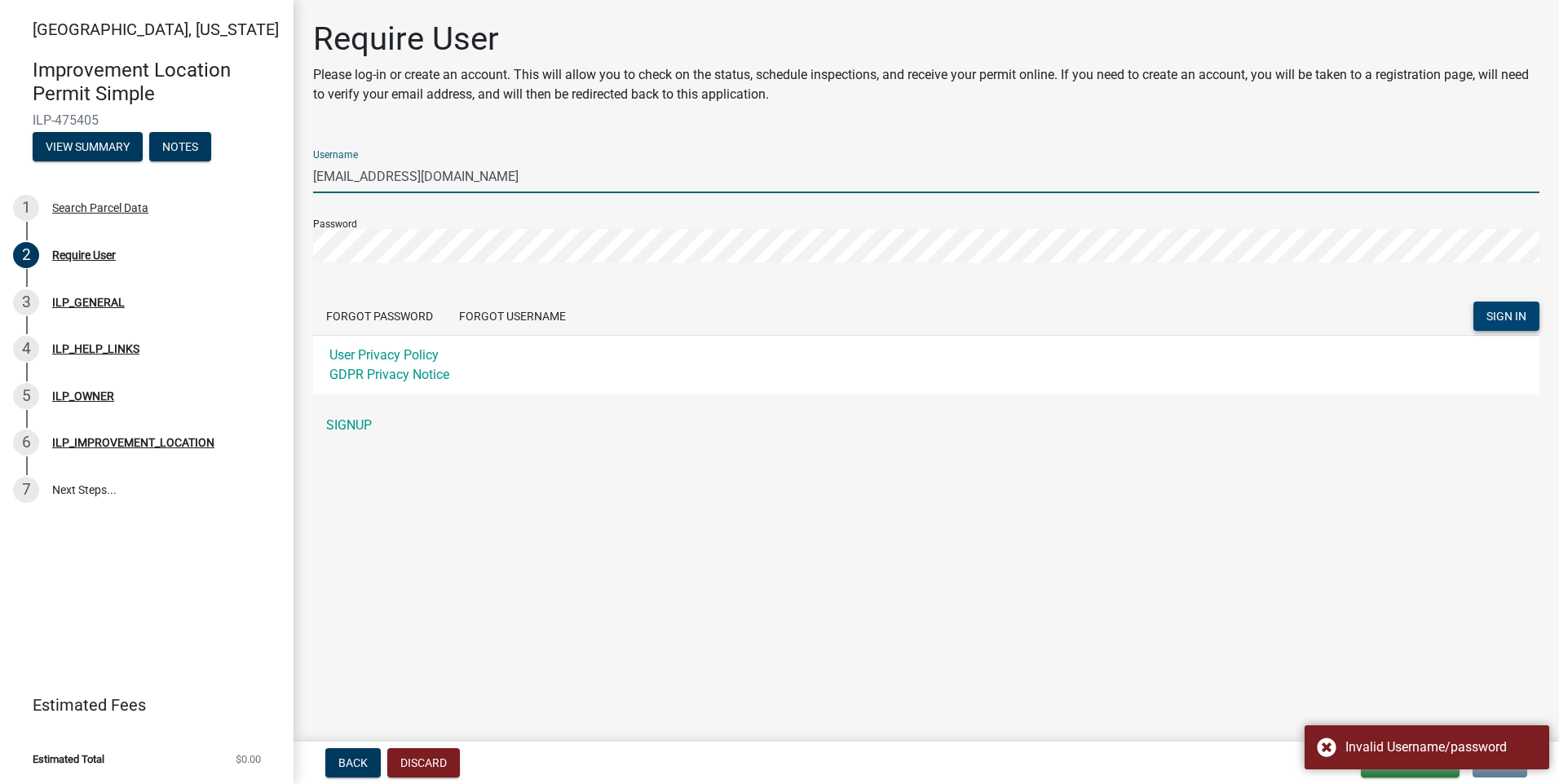
drag, startPoint x: 483, startPoint y: 175, endPoint x: 302, endPoint y: 174, distance: 181.0
click at [307, 174] on div "Require User Please log-in or create an account. This will allow you to check o…" at bounding box center [926, 237] width 1250 height 437
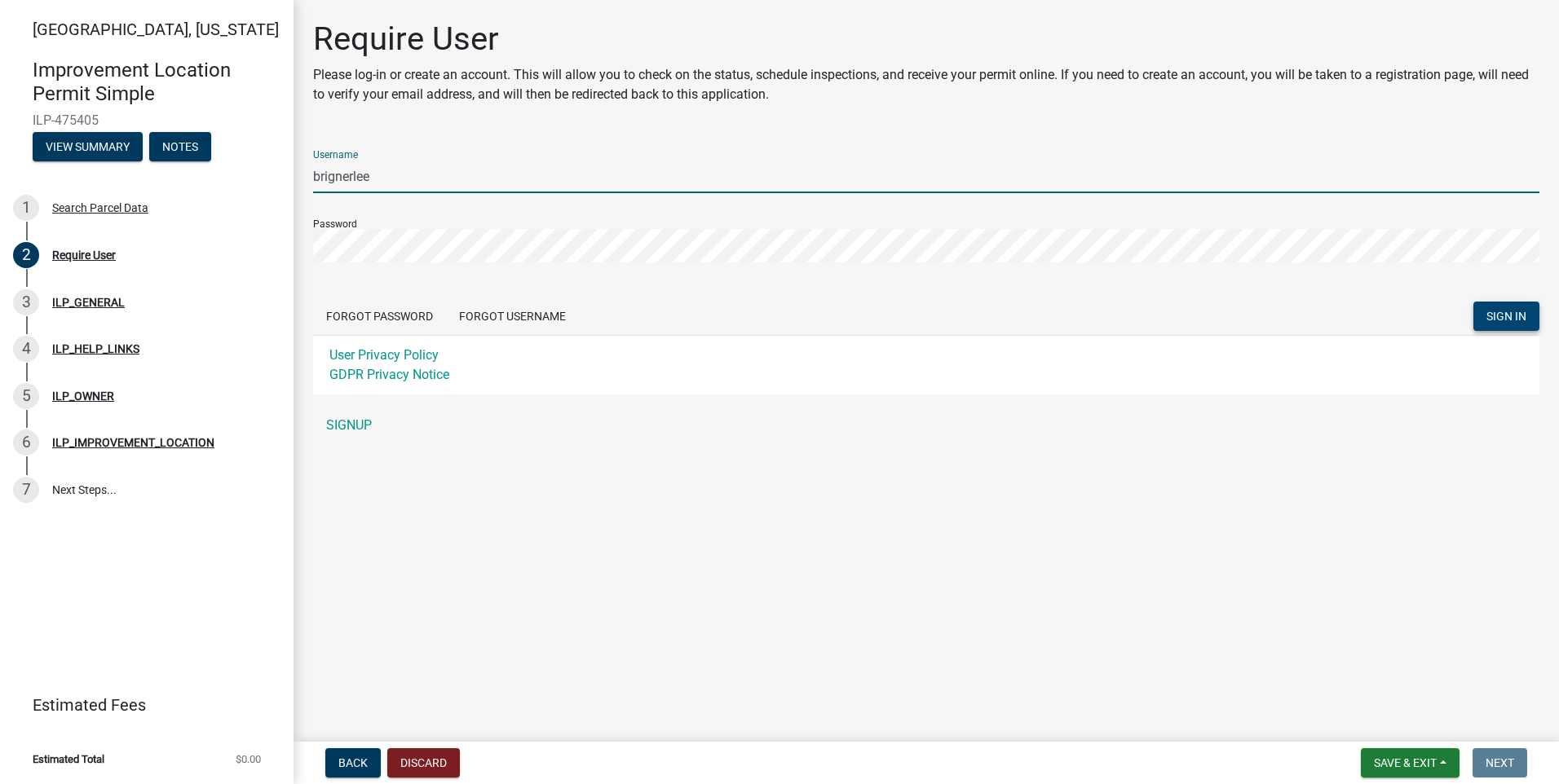
click at [410, 173] on input "brignerlee" at bounding box center [926, 177] width 1227 height 33
click at [347, 181] on input "brignerlee" at bounding box center [926, 177] width 1227 height 33
click at [375, 175] on input "brignerlee" at bounding box center [926, 177] width 1227 height 33
type input "[EMAIL_ADDRESS][DOMAIN_NAME]"
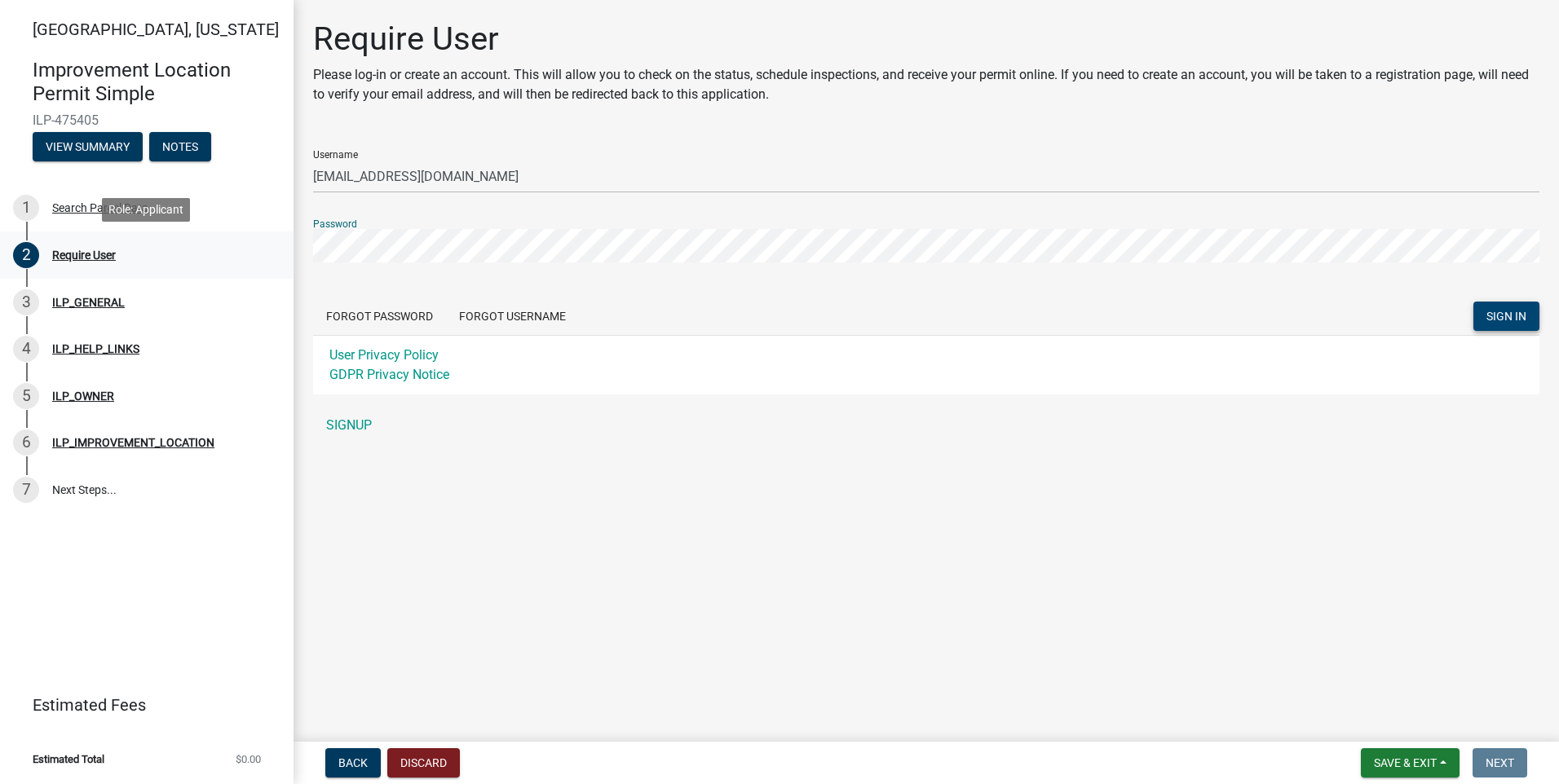
click at [289, 244] on div "[GEOGRAPHIC_DATA], [US_STATE] Improvement Location Permit Simple ILP-475405 Vie…" at bounding box center [779, 392] width 1559 height 784
click at [1511, 317] on span "SIGN IN" at bounding box center [1505, 316] width 40 height 13
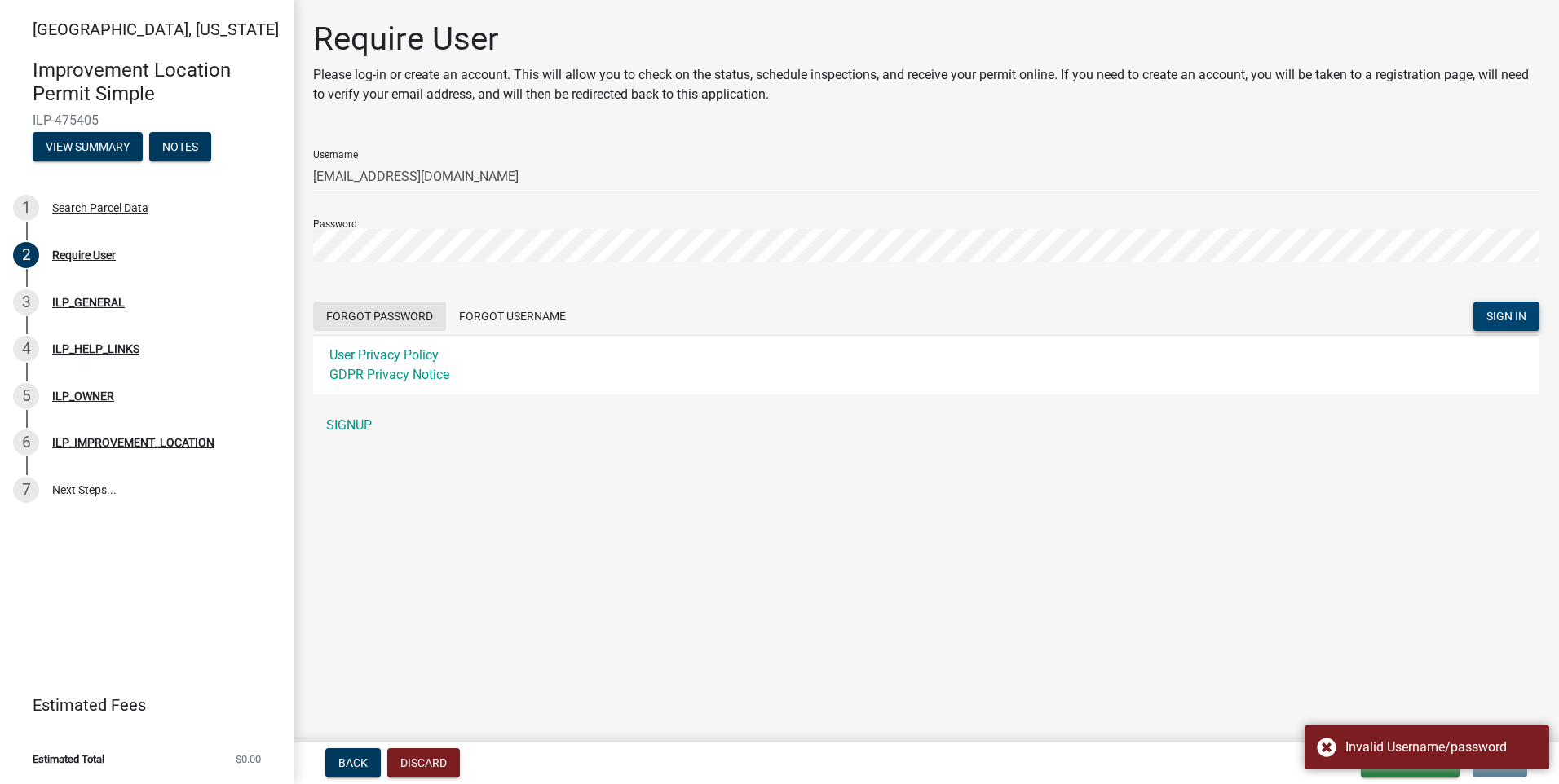
click at [370, 311] on button "Forgot Password" at bounding box center [379, 316] width 133 height 29
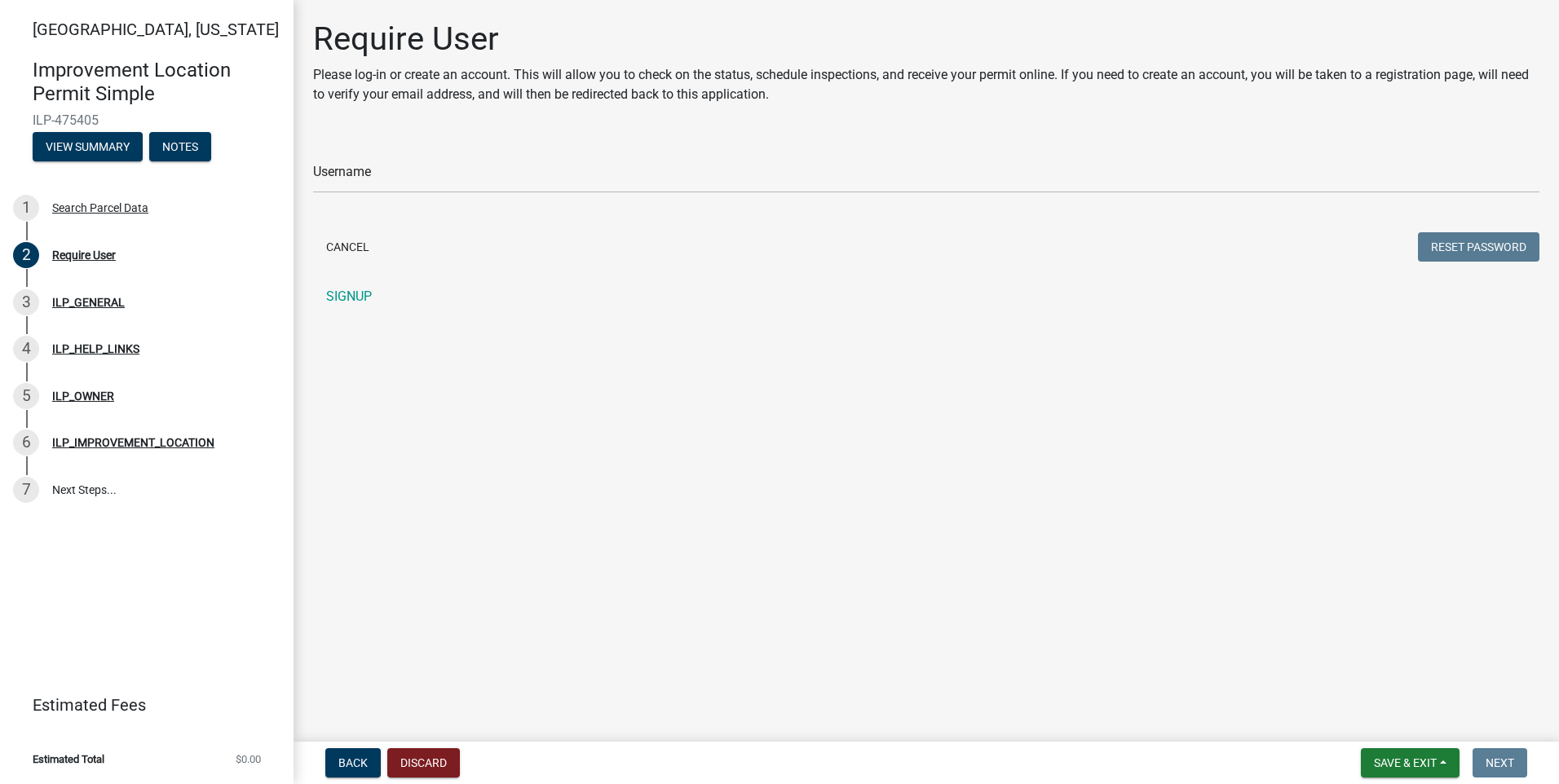
drag, startPoint x: 309, startPoint y: 165, endPoint x: 316, endPoint y: 171, distance: 9.2
click at [311, 169] on div "Require User Please log-in or create an account. This will allow you to check o…" at bounding box center [926, 173] width 1250 height 309
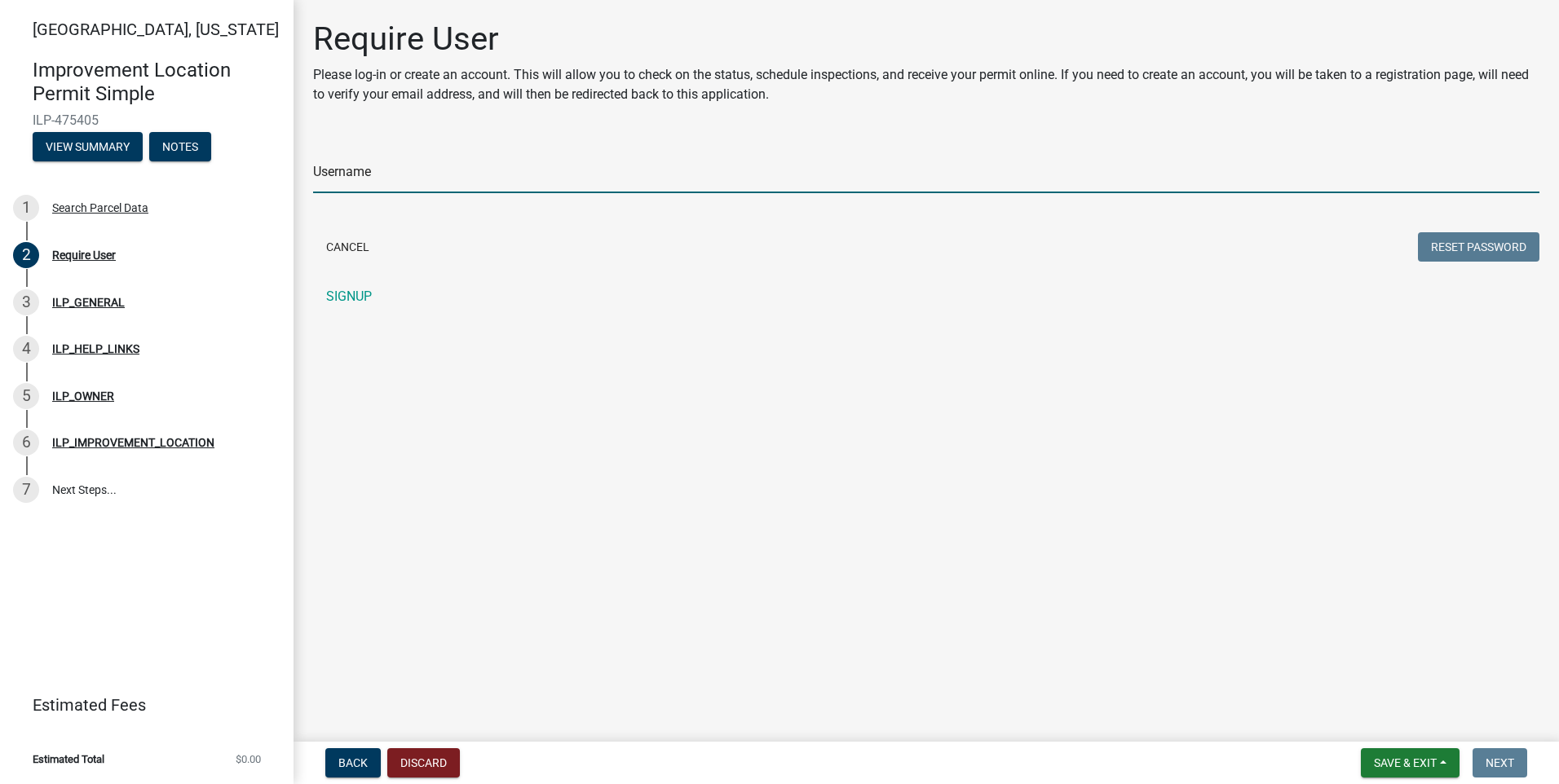
click at [333, 178] on input "Username" at bounding box center [926, 177] width 1227 height 33
type input "[EMAIL_ADDRESS][DOMAIN_NAME]"
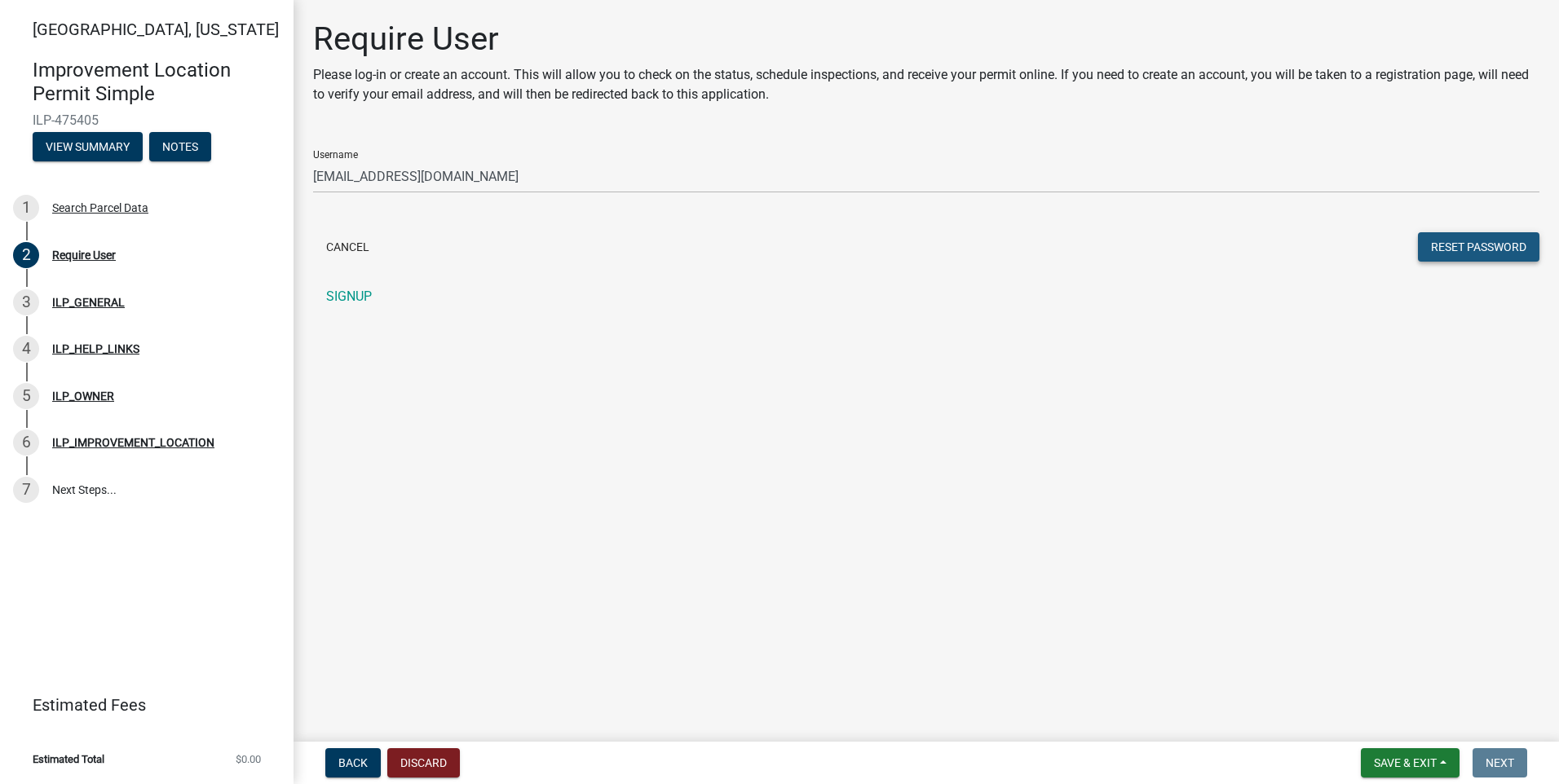
click at [1473, 247] on button "Reset Password" at bounding box center [1479, 246] width 121 height 29
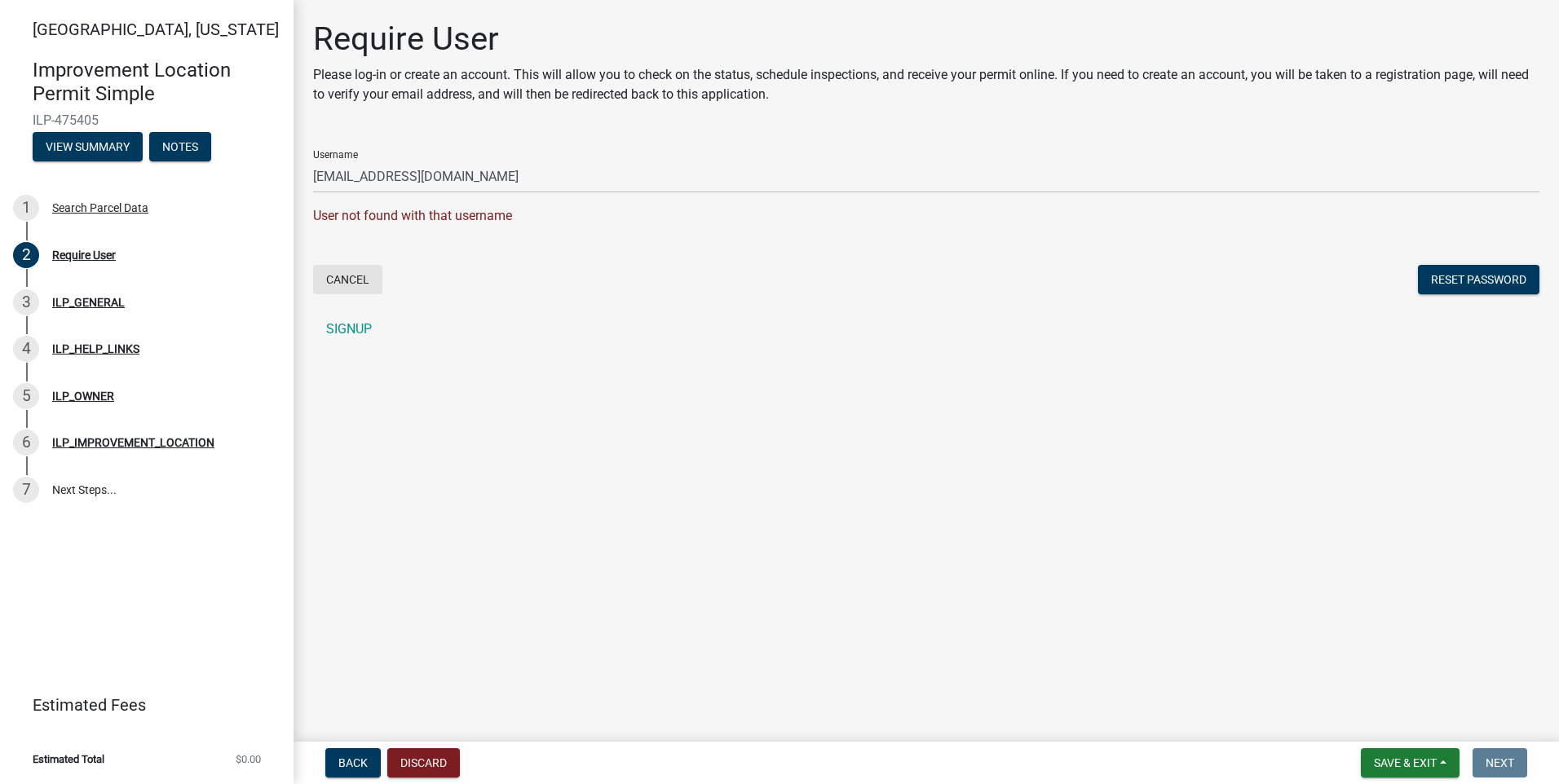
click at [351, 277] on button "Cancel" at bounding box center [347, 279] width 69 height 29
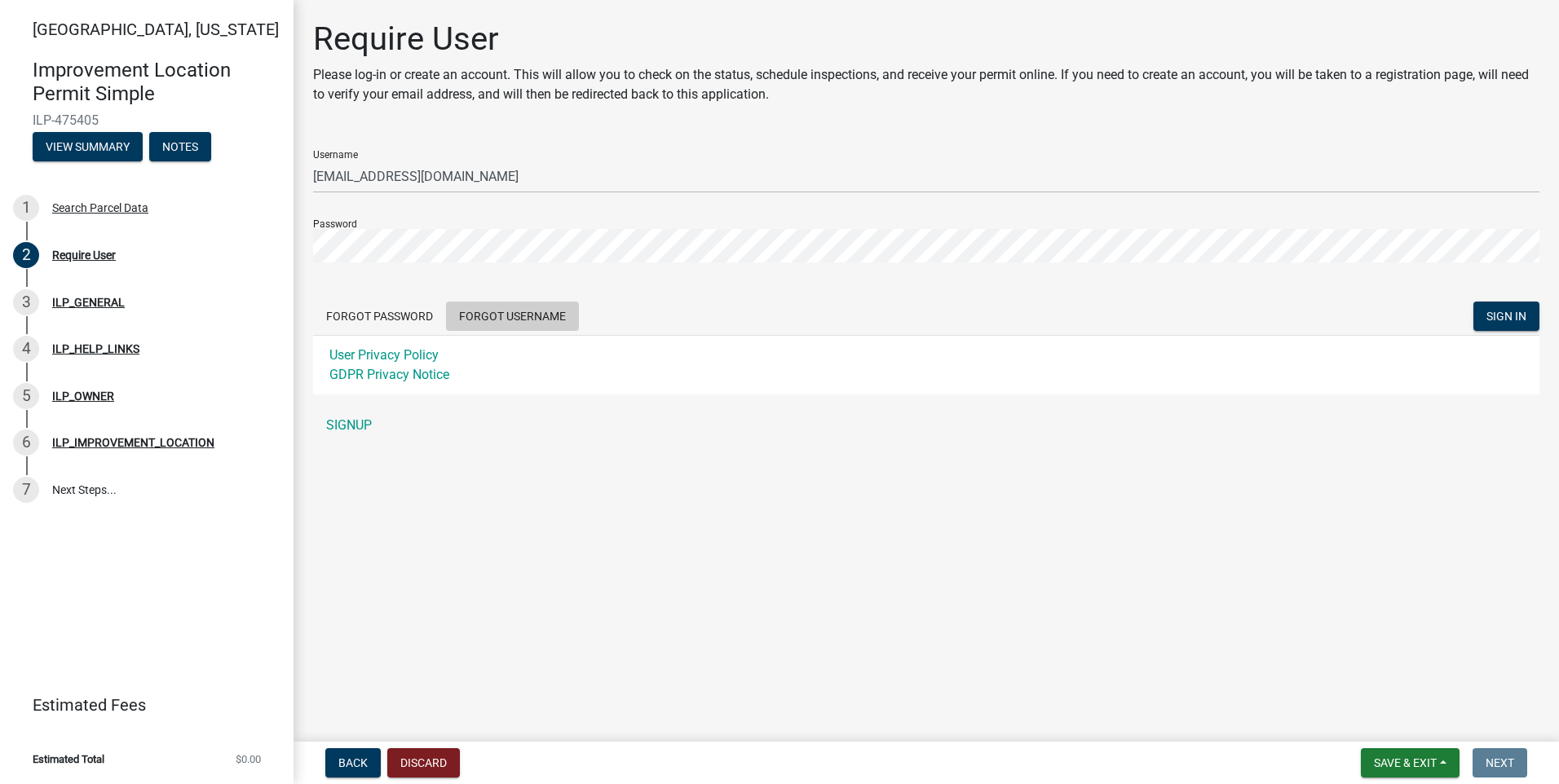
click at [497, 314] on button "Forgot Username" at bounding box center [512, 316] width 133 height 29
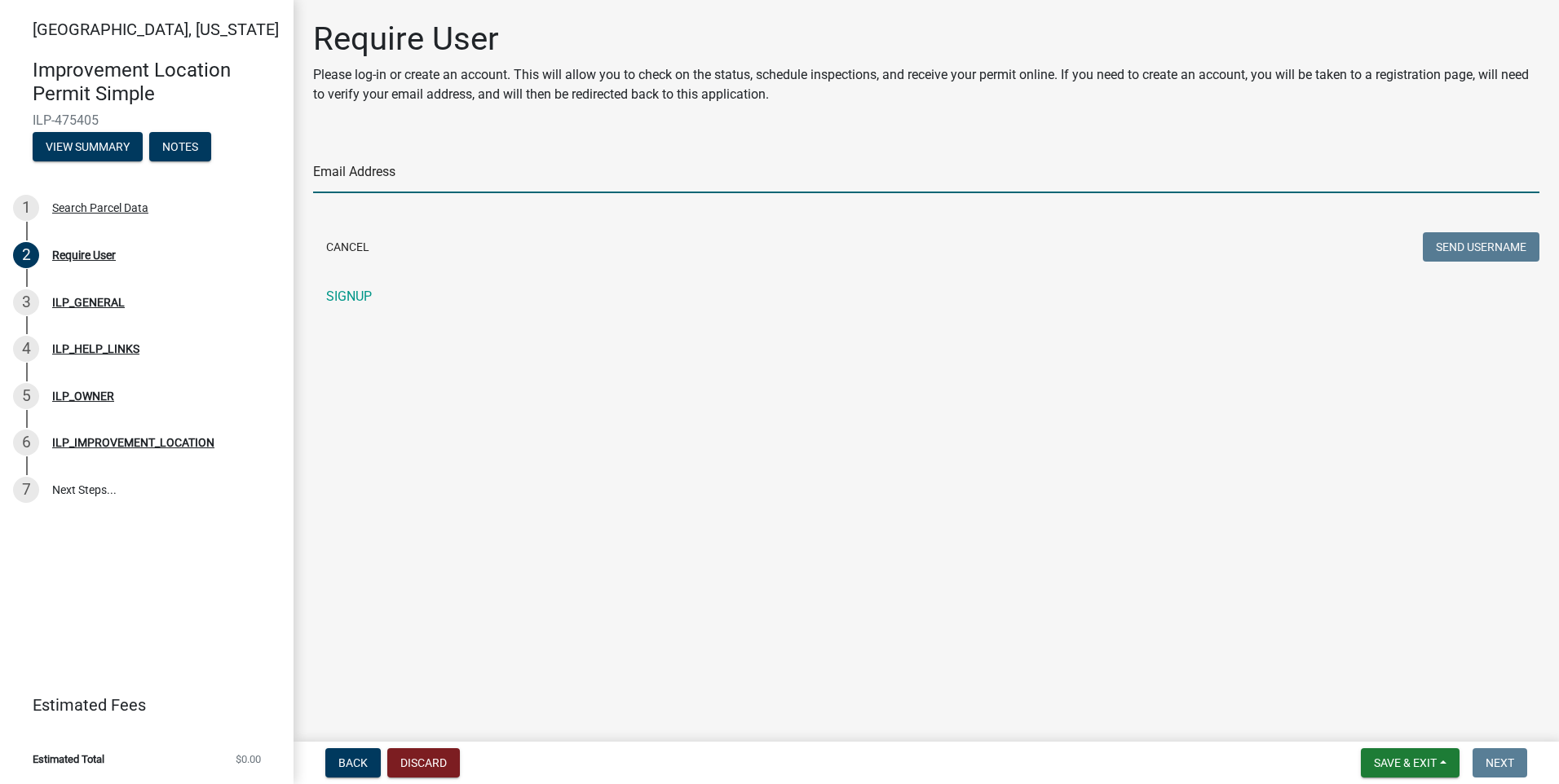
click at [313, 166] on input "Email Address" at bounding box center [926, 177] width 1227 height 33
type input "[EMAIL_ADDRESS][DOMAIN_NAME]"
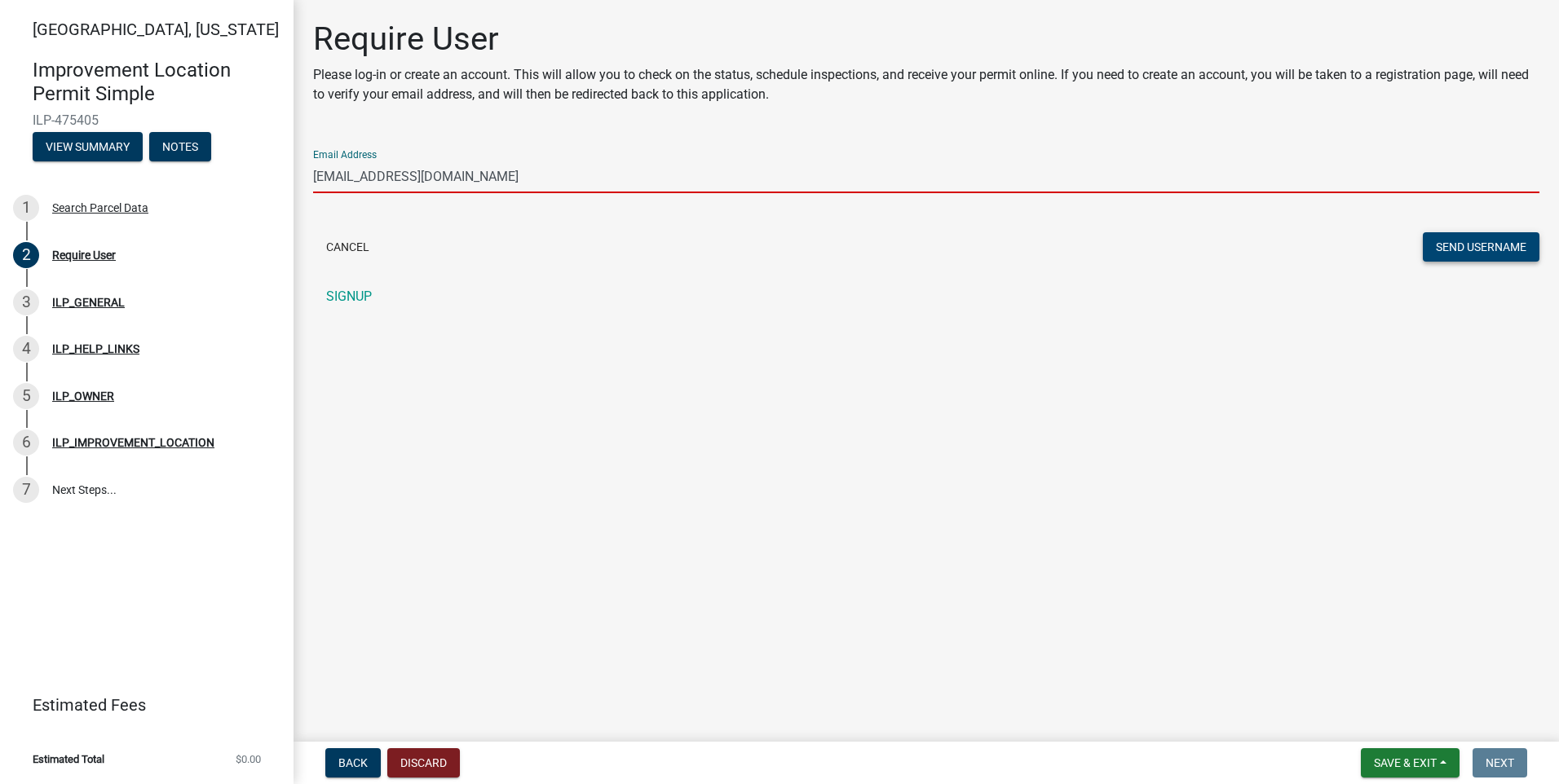
click at [1490, 249] on button "Send Username" at bounding box center [1481, 246] width 117 height 29
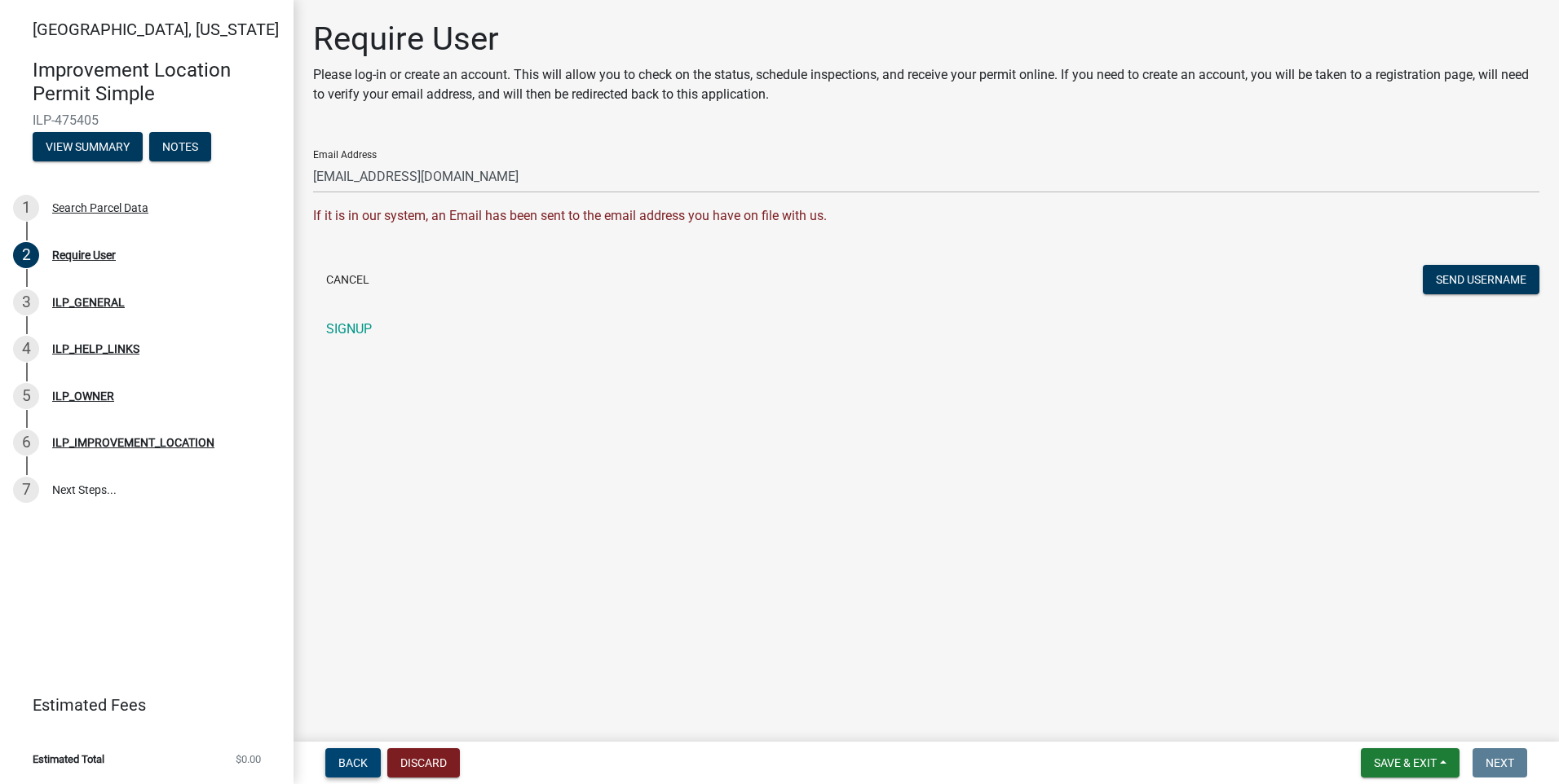
click at [346, 766] on span "Back" at bounding box center [353, 763] width 29 height 13
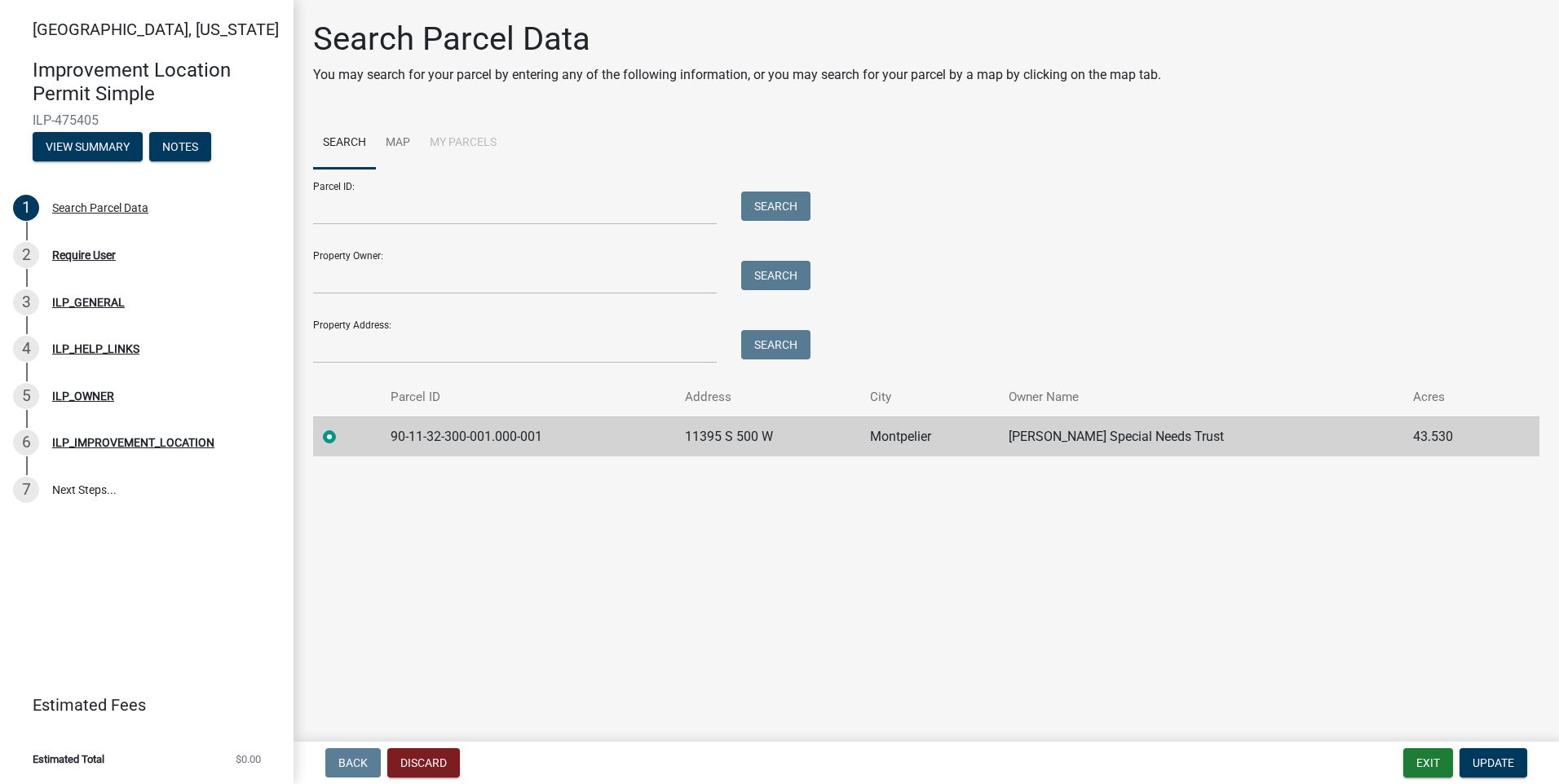
click at [342, 427] on label at bounding box center [342, 427] width 0 height 0
click at [342, 432] on input "radio" at bounding box center [347, 432] width 11 height 11
click at [1500, 760] on span "Update" at bounding box center [1493, 763] width 41 height 13
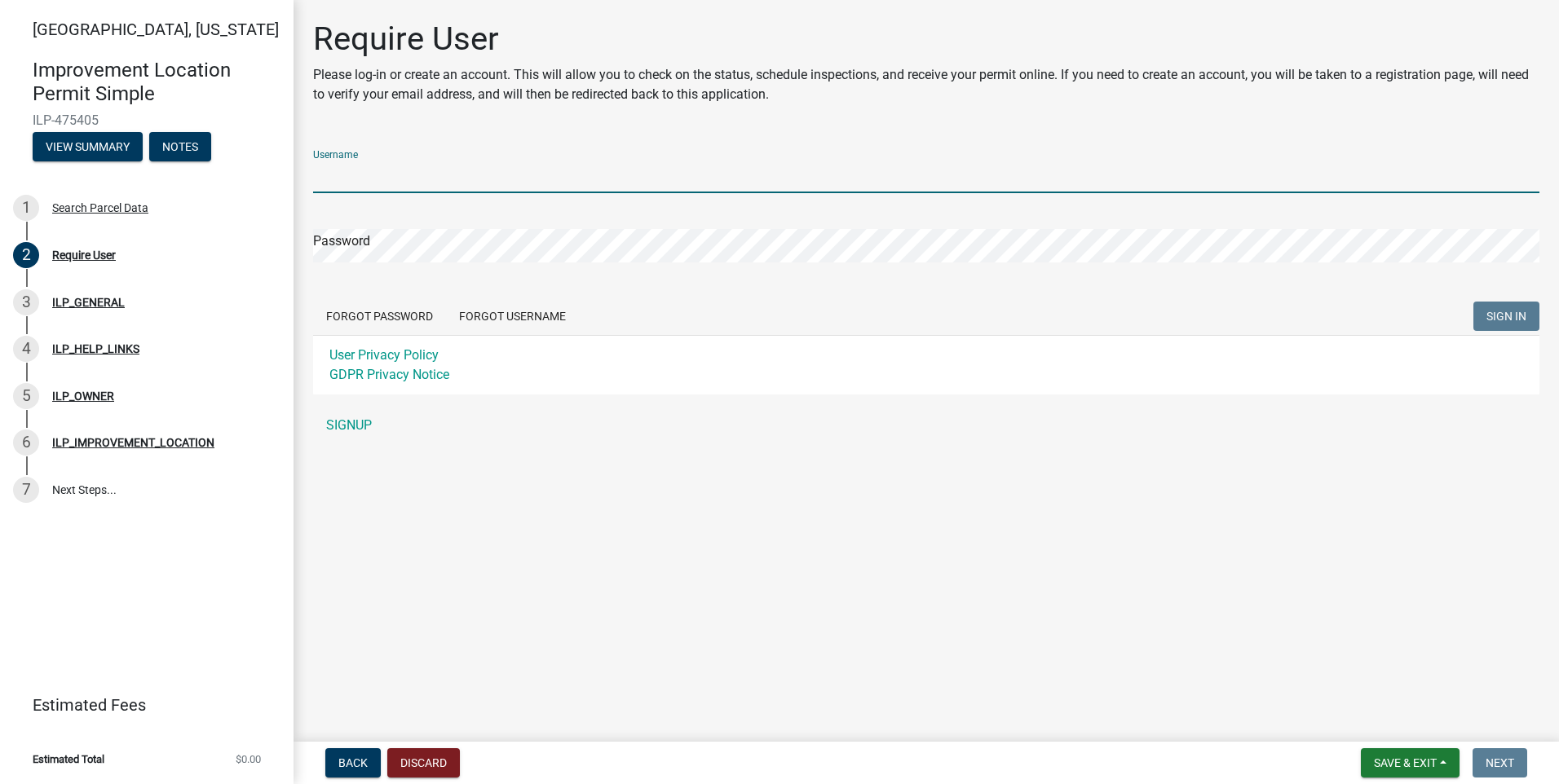
click at [325, 173] on input "Username" at bounding box center [926, 177] width 1227 height 33
type input "[EMAIL_ADDRESS][DOMAIN_NAME]"
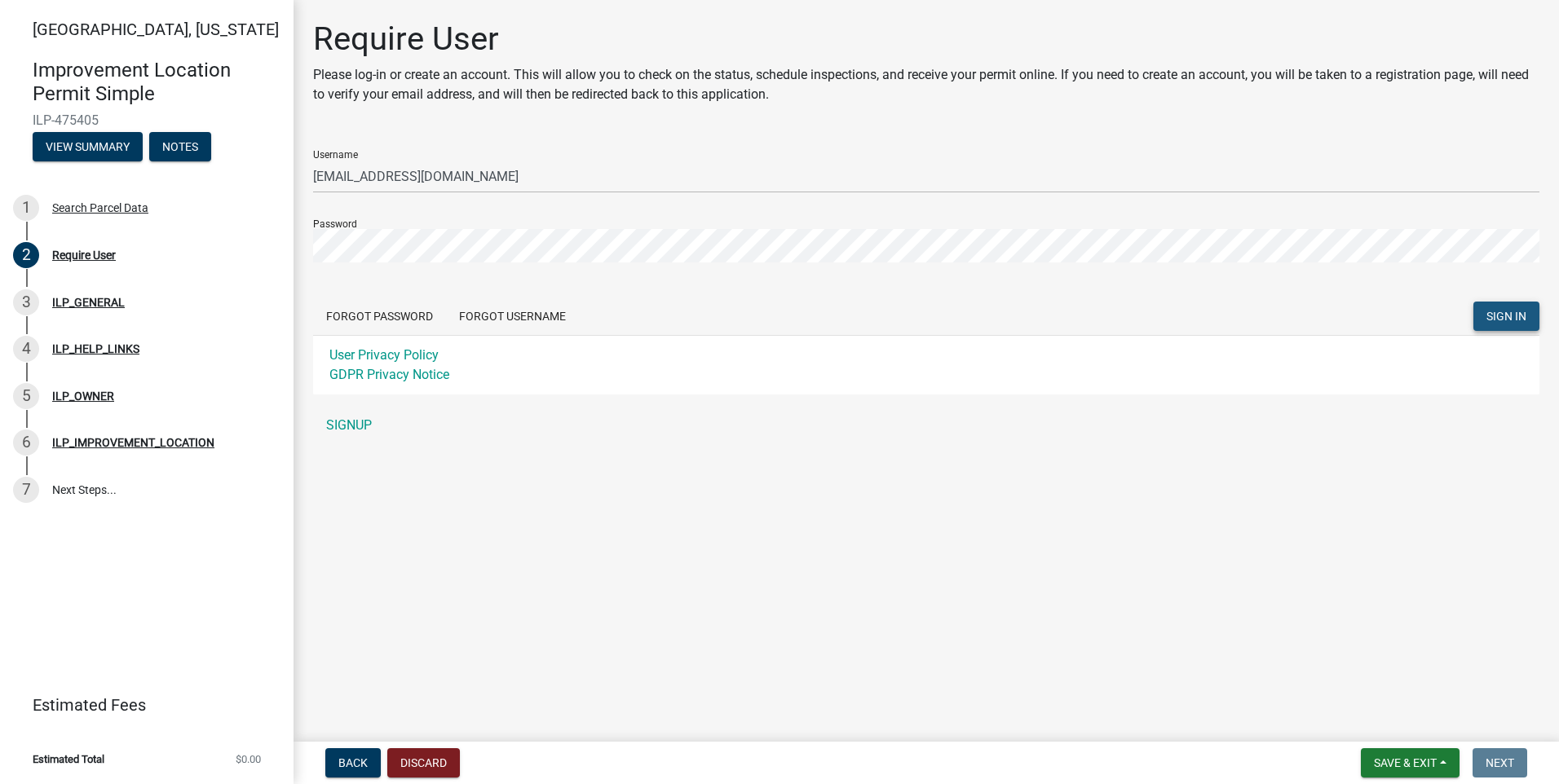
click at [1511, 322] on span "SIGN IN" at bounding box center [1505, 316] width 40 height 13
click at [76, 205] on div "Search Parcel Data" at bounding box center [99, 207] width 96 height 11
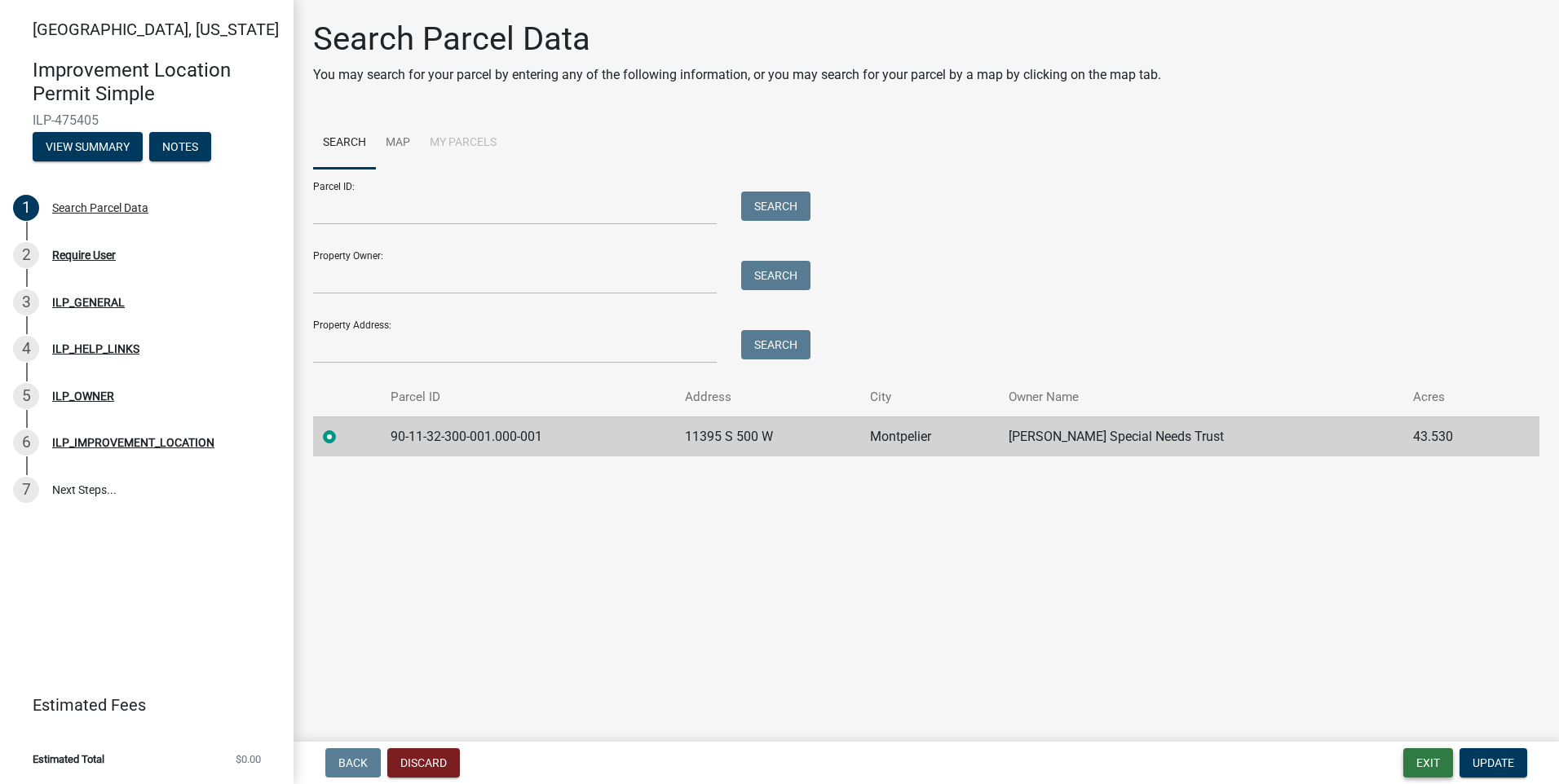
click at [1421, 768] on button "Exit" at bounding box center [1428, 762] width 50 height 29
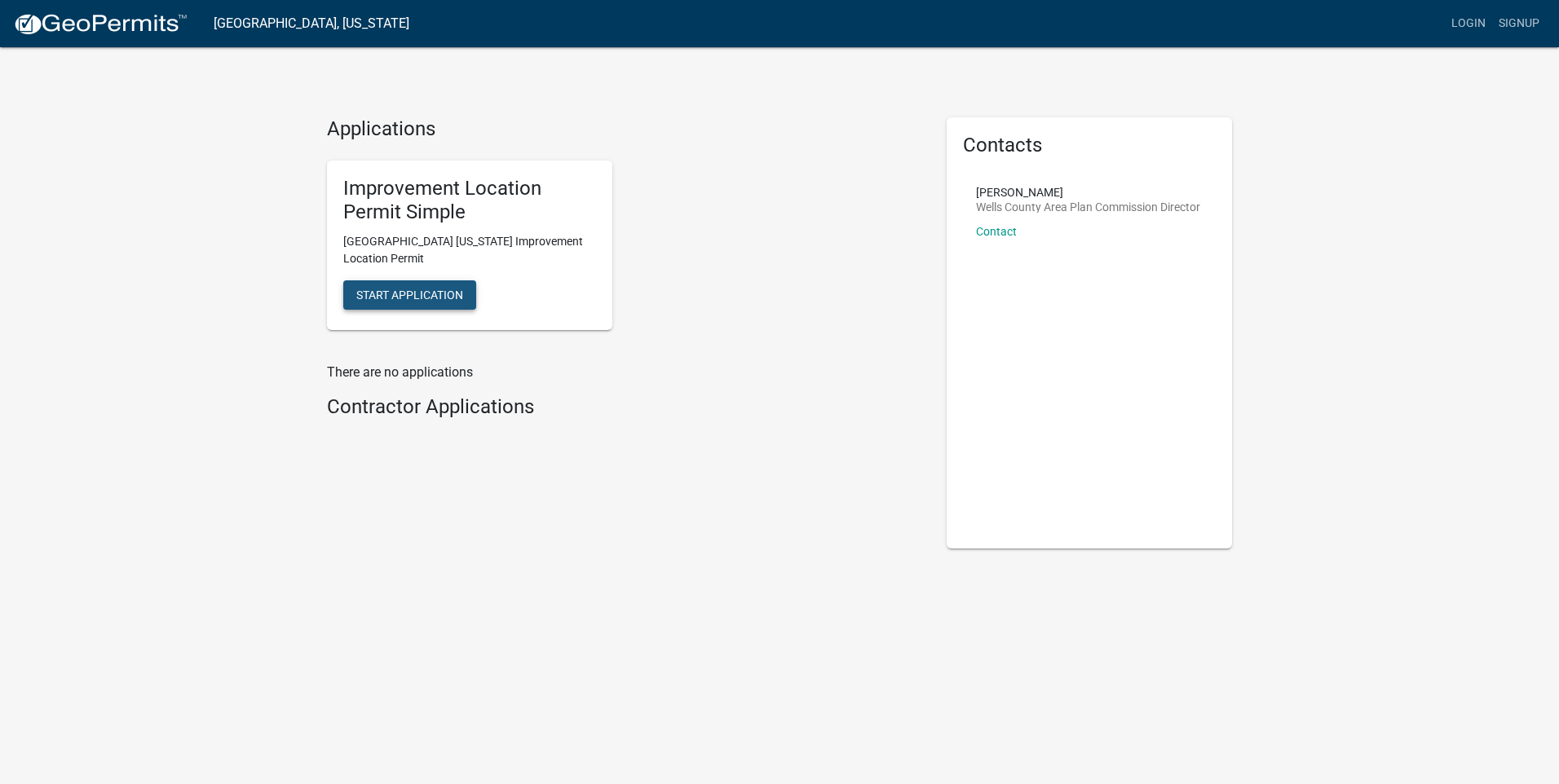
click at [412, 306] on button "Start Application" at bounding box center [409, 294] width 133 height 29
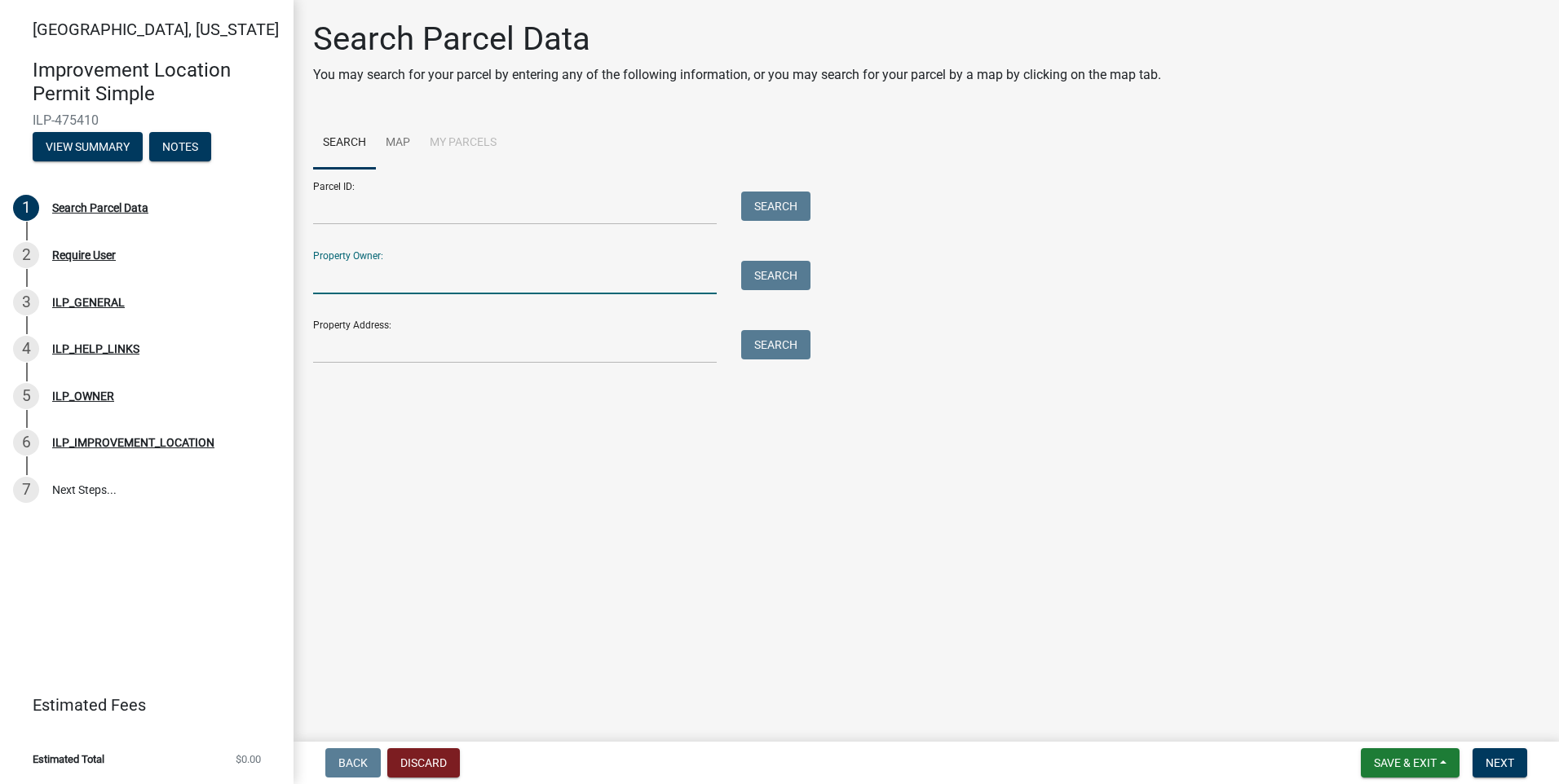
click at [353, 274] on input "Property Owner:" at bounding box center [514, 278] width 404 height 33
type input "John Paul Davis Special Needs Trust"
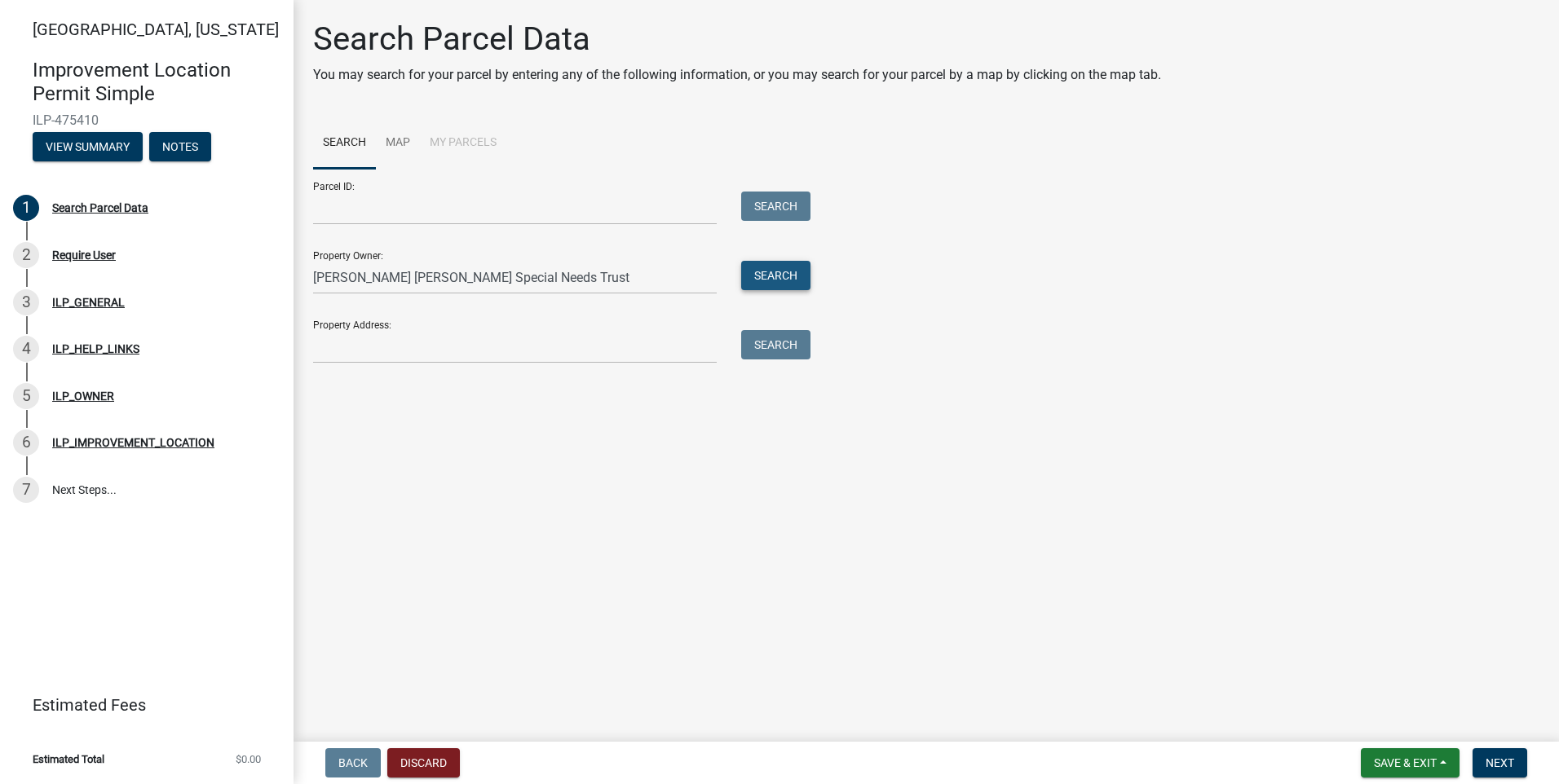
click at [764, 276] on button "Search" at bounding box center [776, 275] width 69 height 29
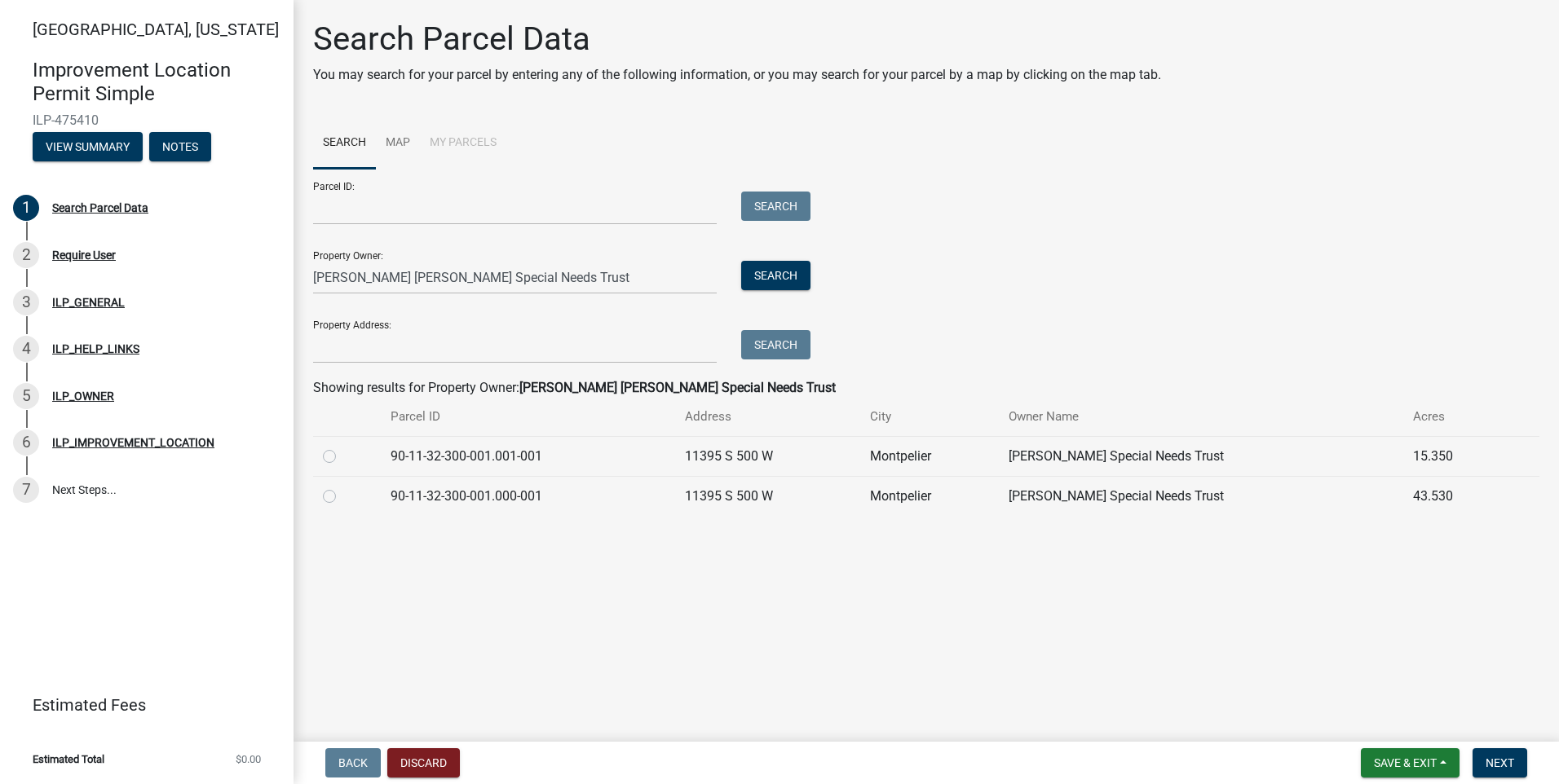
click at [342, 487] on label at bounding box center [342, 487] width 0 height 0
click at [342, 497] on input "radio" at bounding box center [347, 492] width 11 height 11
radio input "true"
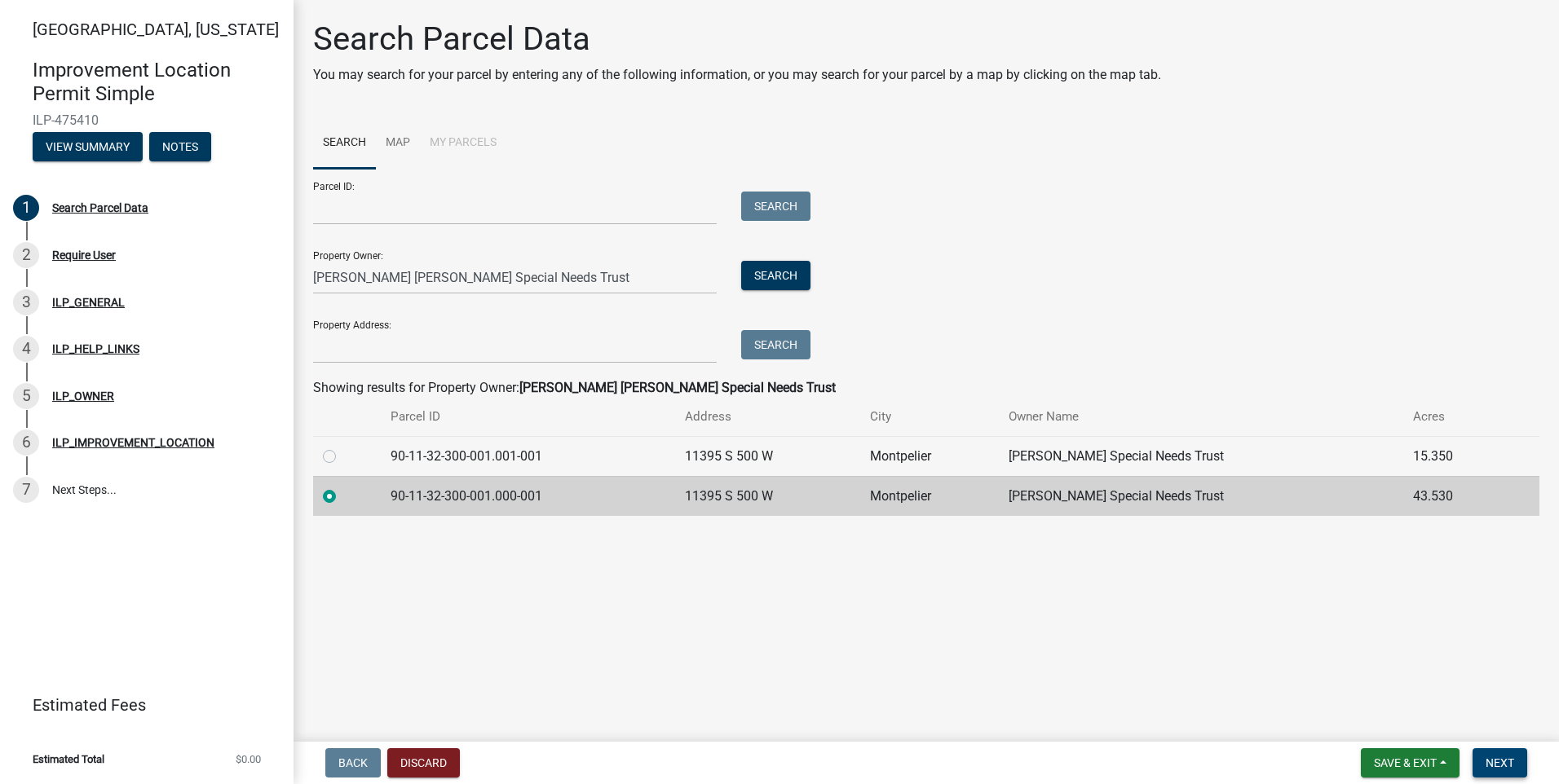
click at [1506, 763] on span "Next" at bounding box center [1500, 763] width 28 height 13
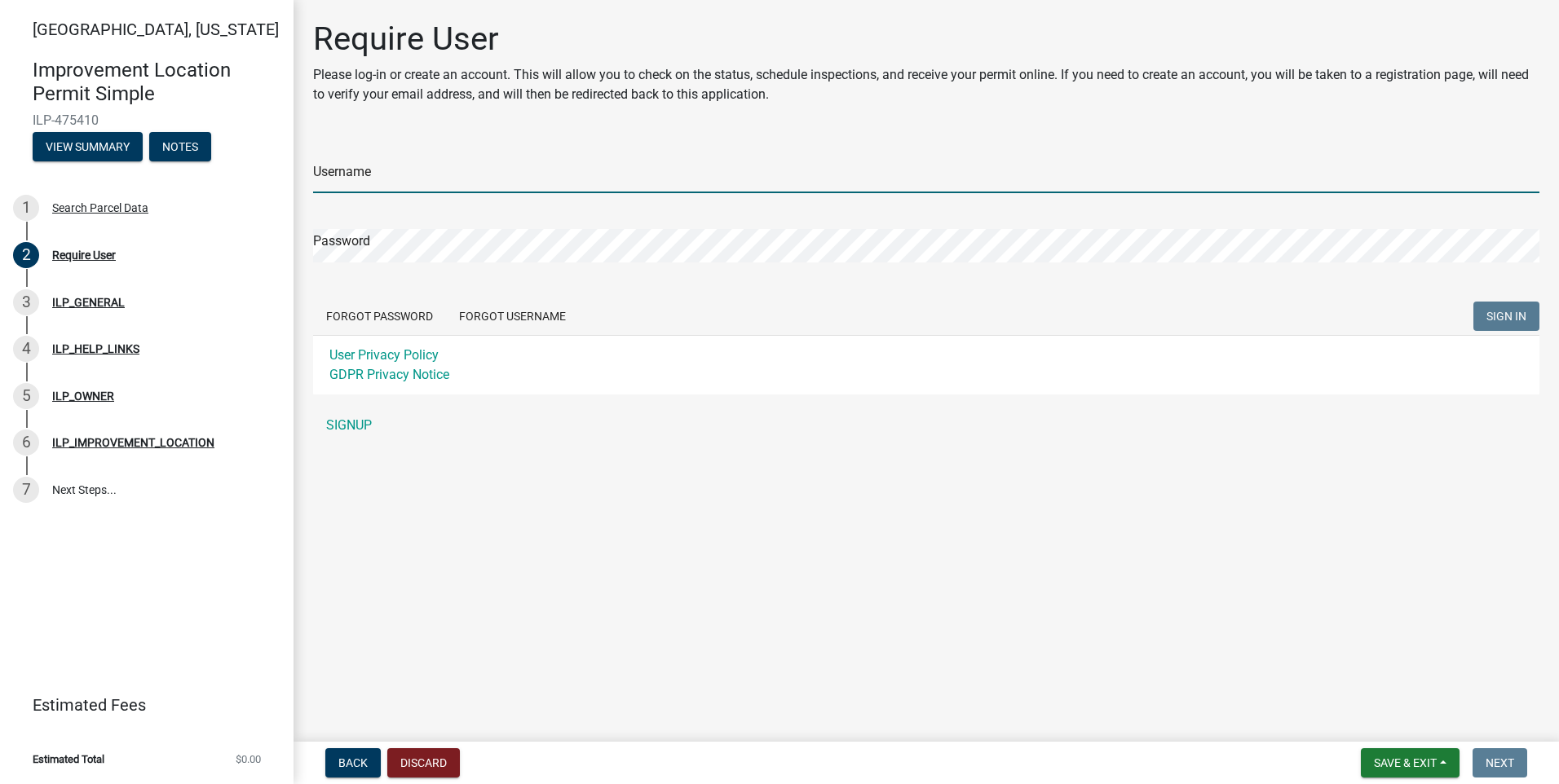
click at [325, 174] on input "Username" at bounding box center [926, 177] width 1227 height 33
type input "[EMAIL_ADDRESS][DOMAIN_NAME]"
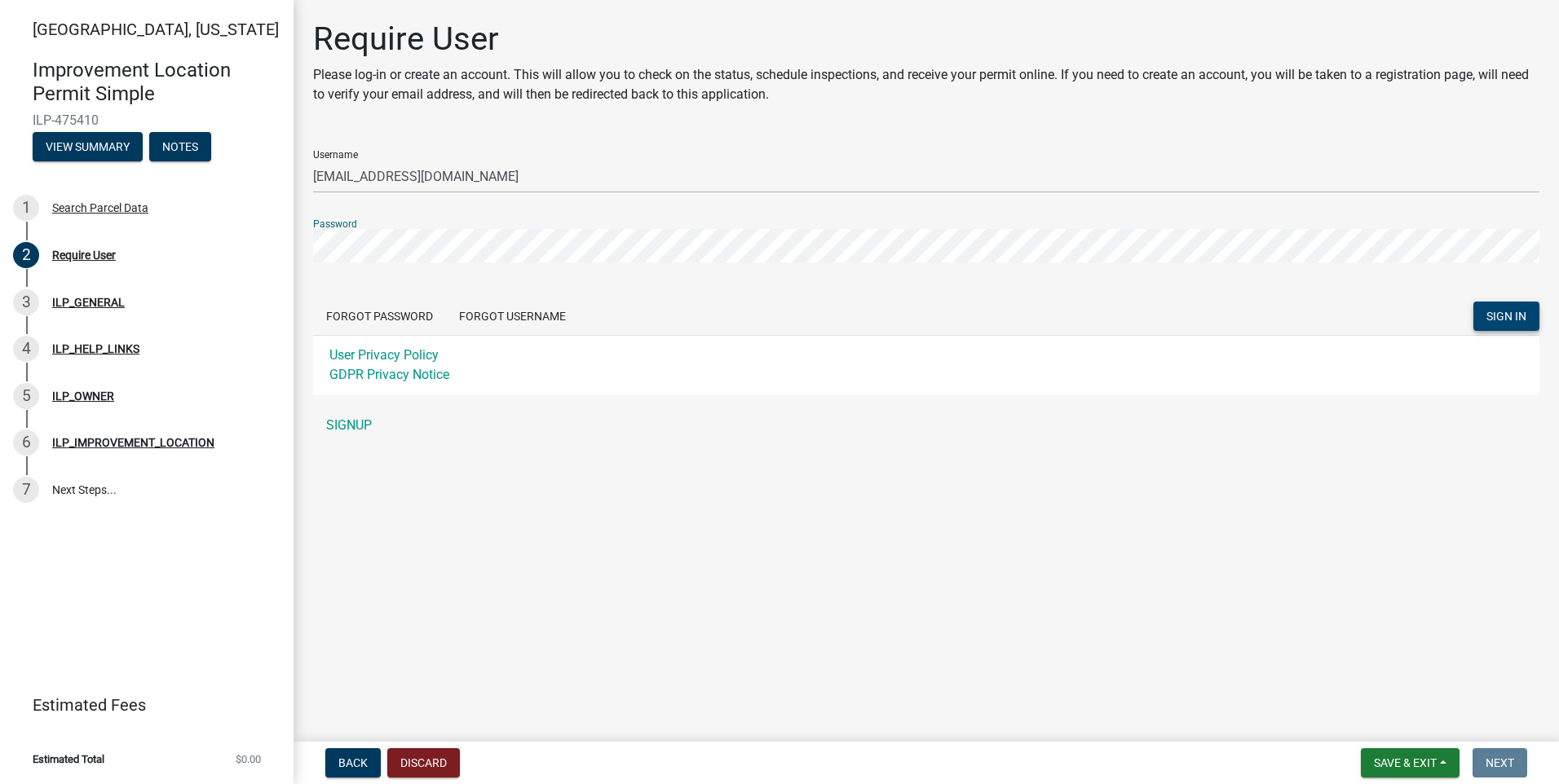
click at [1511, 320] on span "SIGN IN" at bounding box center [1505, 316] width 40 height 13
